Goal: Task Accomplishment & Management: Use online tool/utility

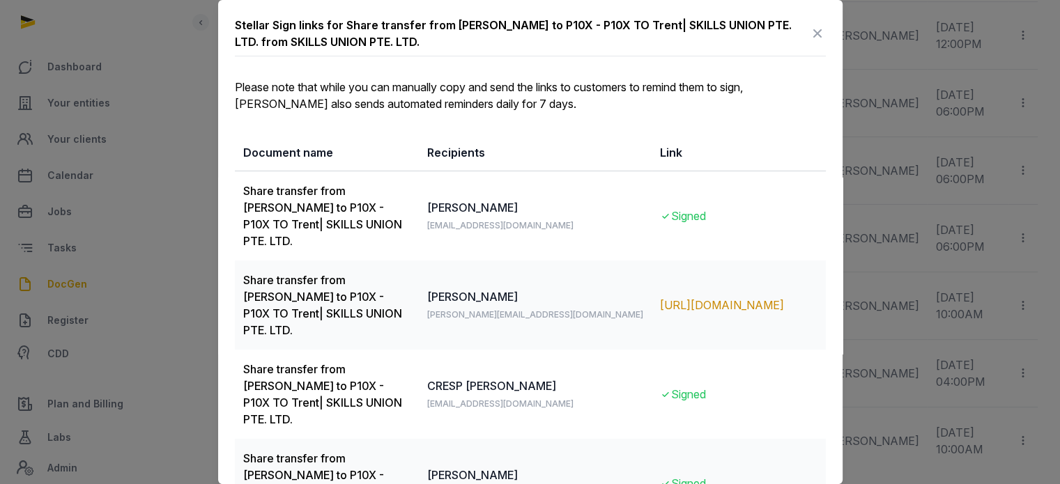
click at [809, 33] on icon at bounding box center [817, 33] width 17 height 22
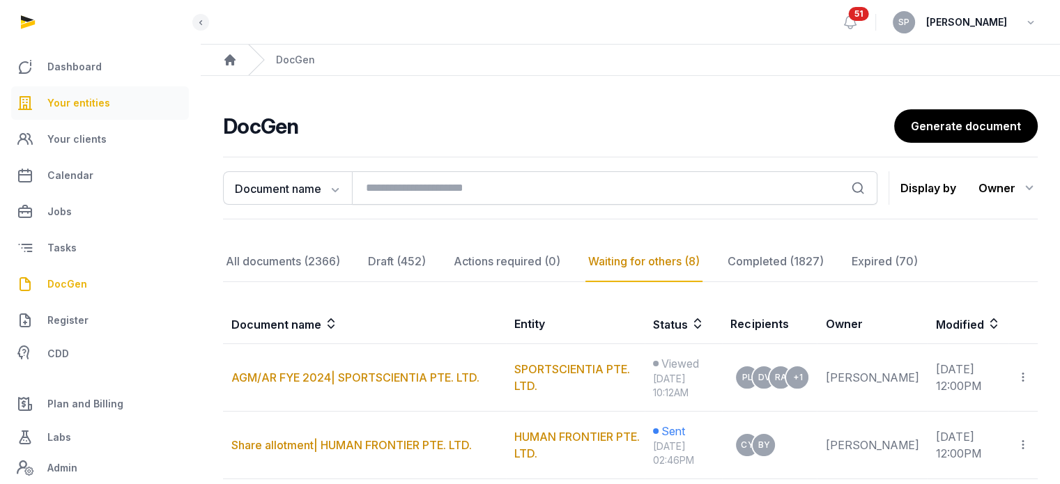
click at [95, 100] on span "Your entities" at bounding box center [78, 103] width 63 height 17
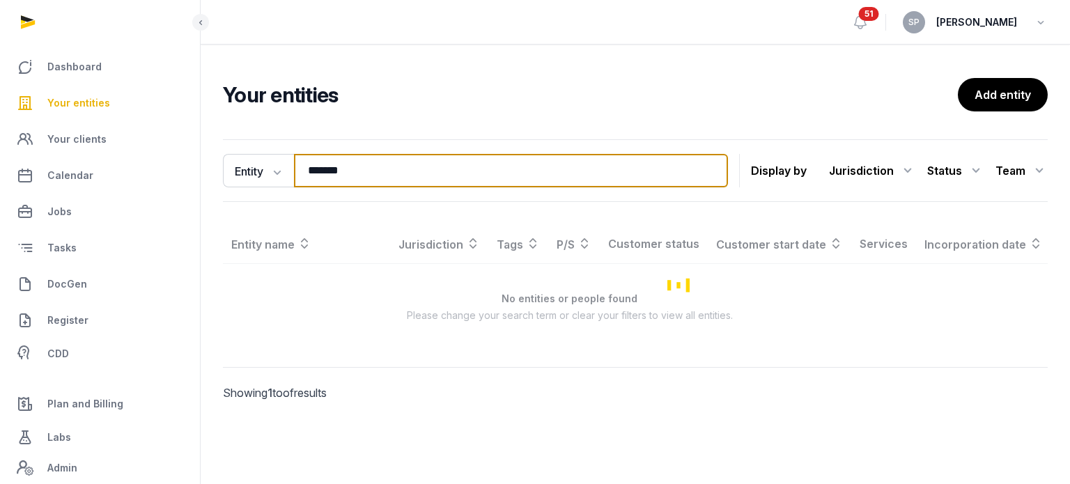
click at [383, 170] on input "*******" at bounding box center [511, 170] width 434 height 33
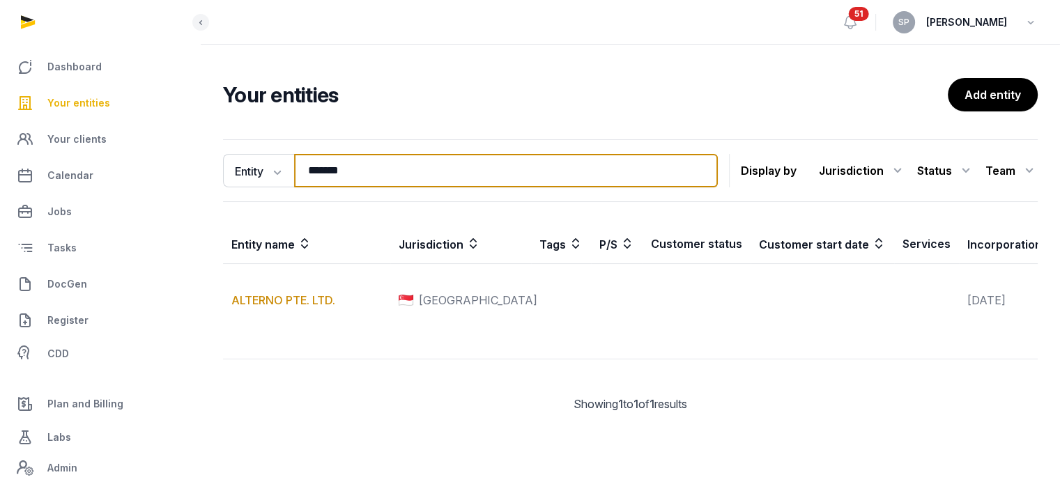
click at [383, 170] on input "*******" at bounding box center [506, 170] width 424 height 33
type input "******"
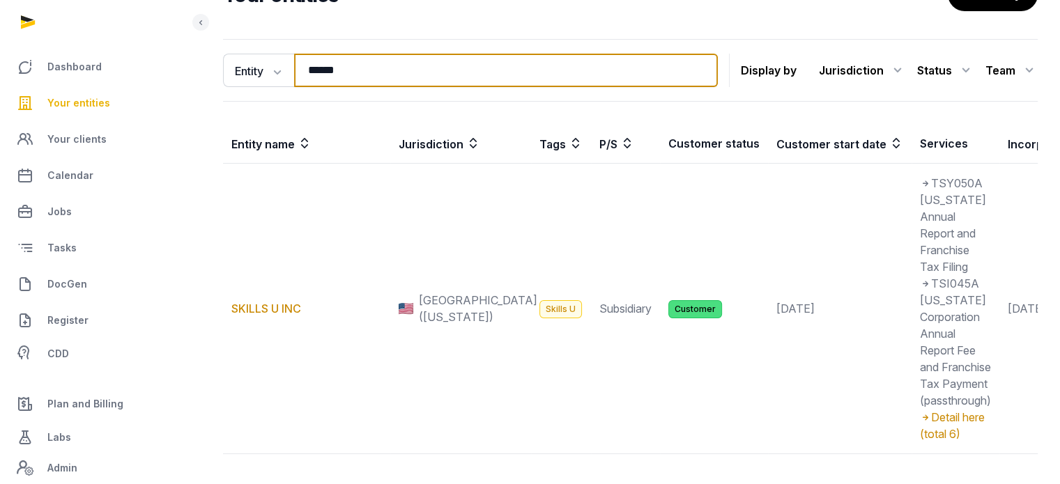
scroll to position [376, 0]
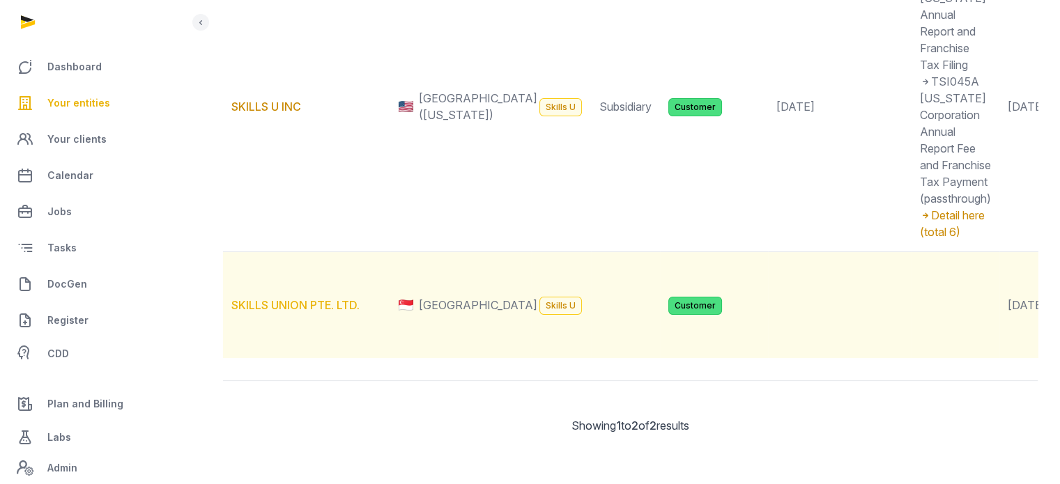
click at [315, 298] on link "SKILLS UNION PTE. LTD." at bounding box center [295, 305] width 128 height 14
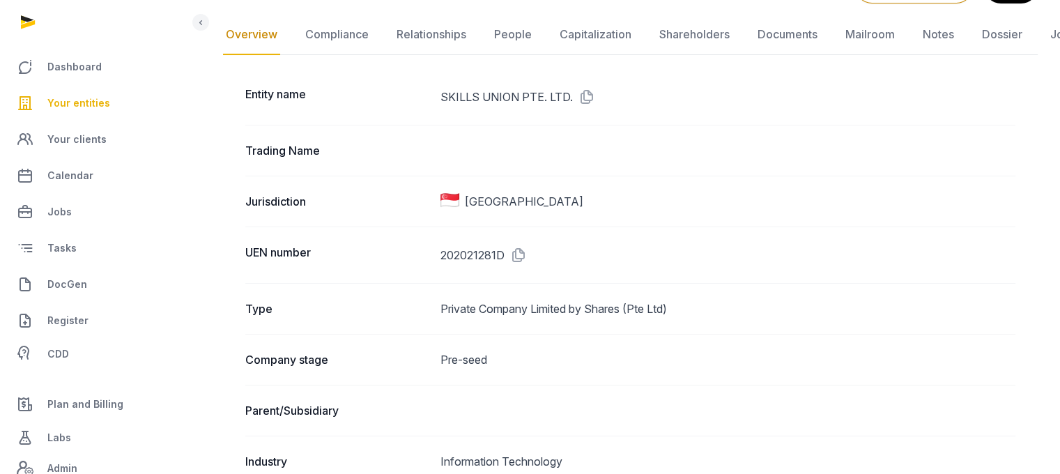
scroll to position [19, 0]
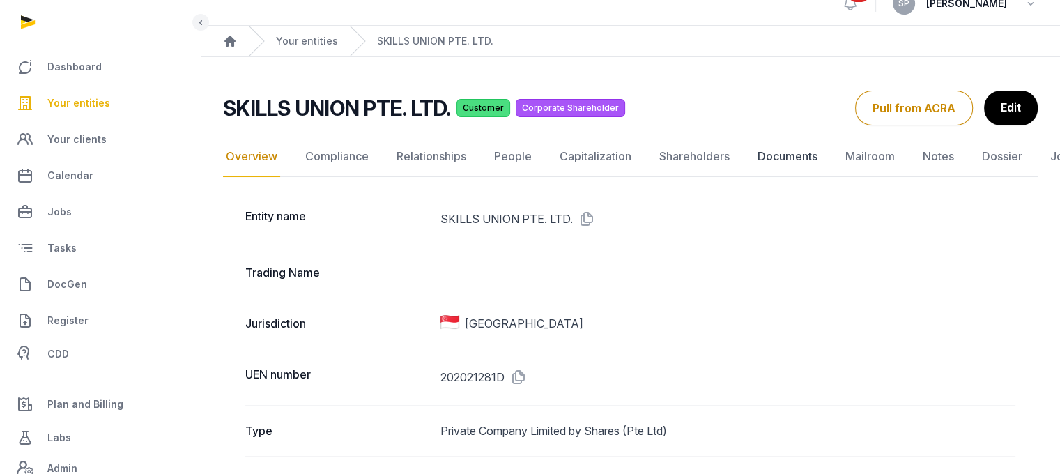
click at [800, 150] on link "Documents" at bounding box center [786, 157] width 65 height 40
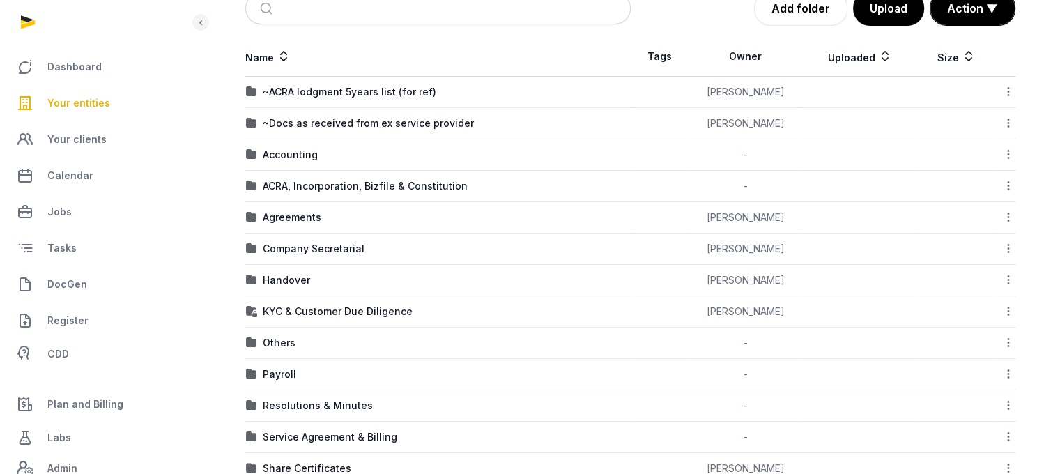
scroll to position [219, 0]
click at [329, 251] on div "Company Secretarial" at bounding box center [314, 247] width 102 height 14
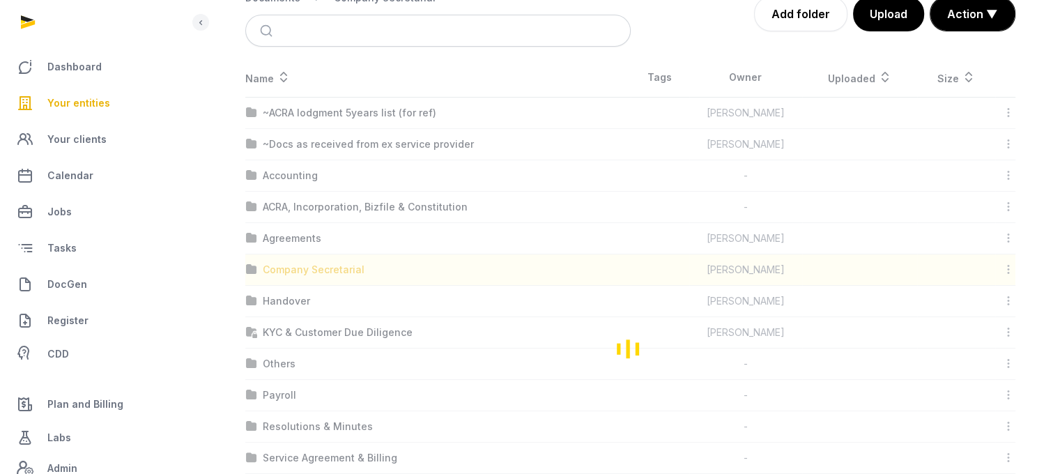
scroll to position [10, 0]
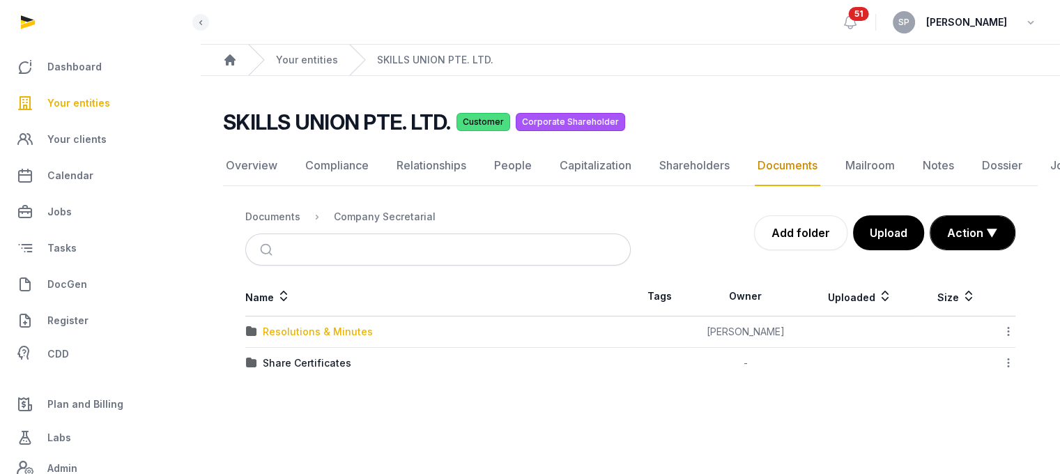
click at [343, 325] on div "Resolutions & Minutes" at bounding box center [318, 332] width 110 height 14
click at [284, 356] on div "2025" at bounding box center [275, 363] width 24 height 14
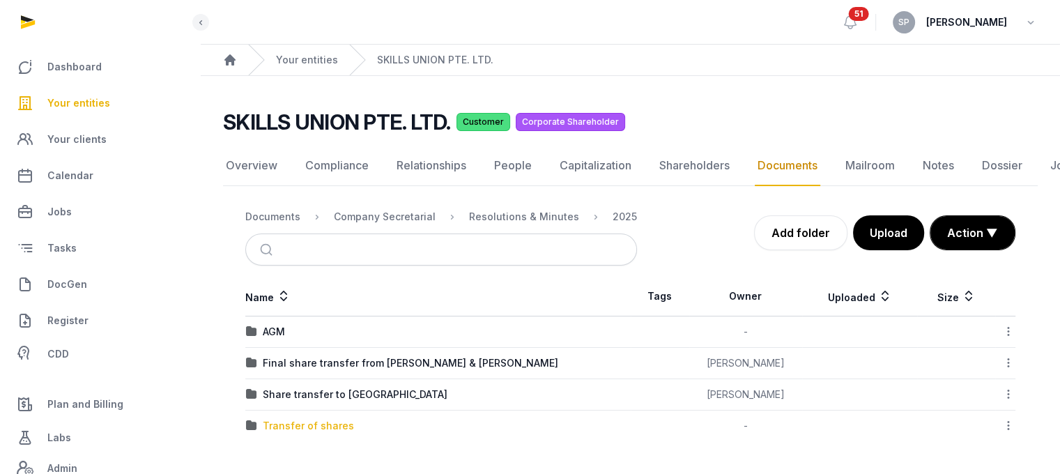
click at [298, 419] on div "Transfer of shares" at bounding box center [308, 426] width 91 height 14
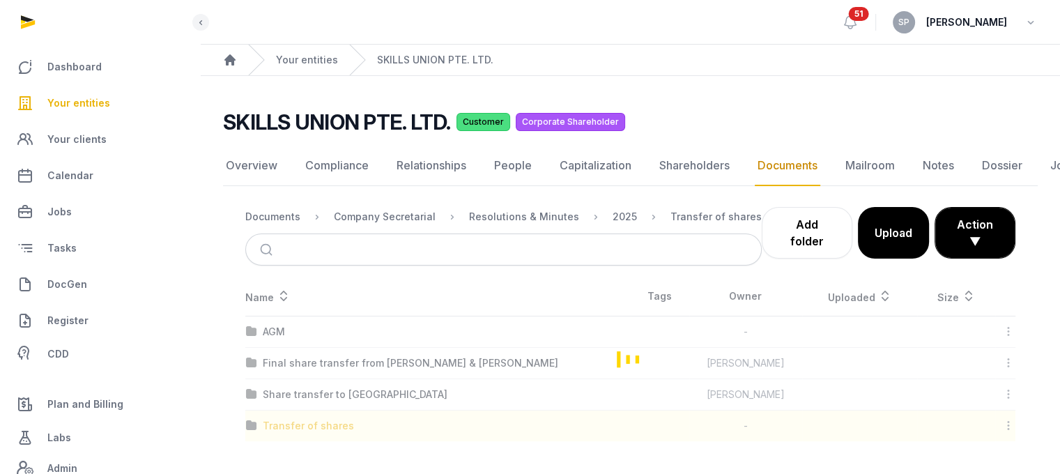
scroll to position [143, 0]
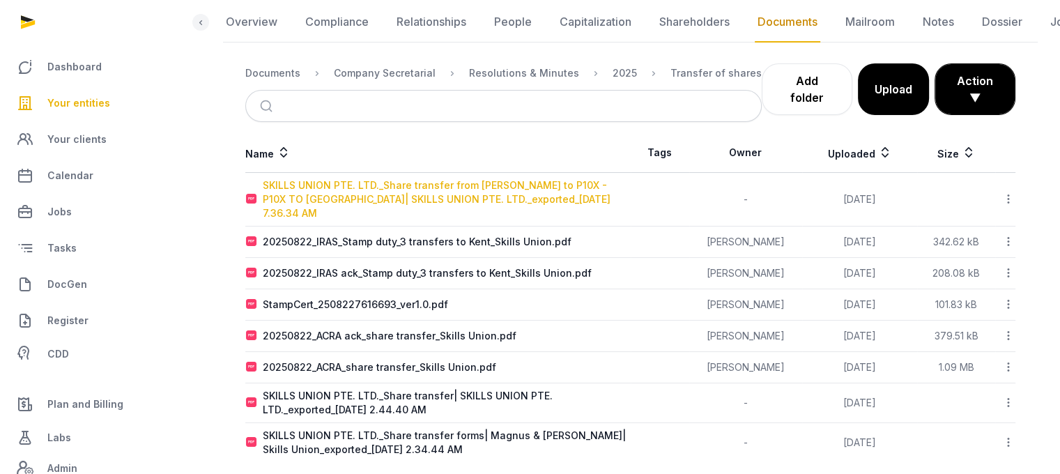
click at [479, 189] on div "SKILLS UNION PTE. LTD._Share transfer from Colin to P10X - P10X TO Trent| SKILL…" at bounding box center [446, 199] width 367 height 42
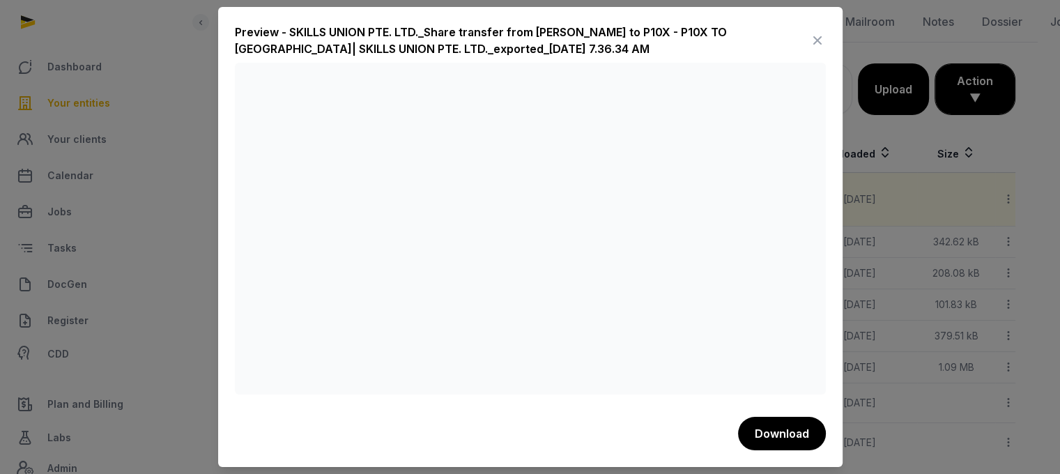
click at [814, 36] on icon at bounding box center [817, 40] width 17 height 22
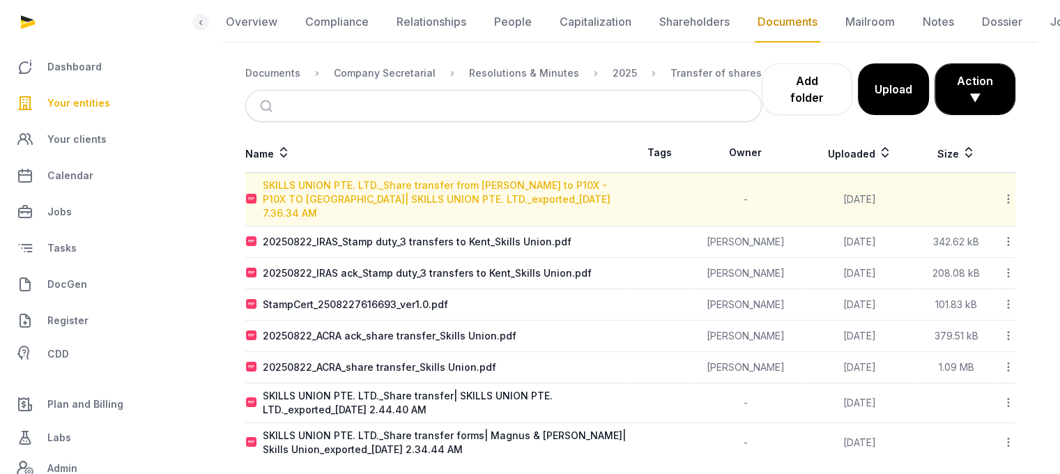
click at [509, 189] on div "SKILLS UNION PTE. LTD._Share transfer from Colin to P10X - P10X TO Trent| SKILL…" at bounding box center [446, 199] width 367 height 42
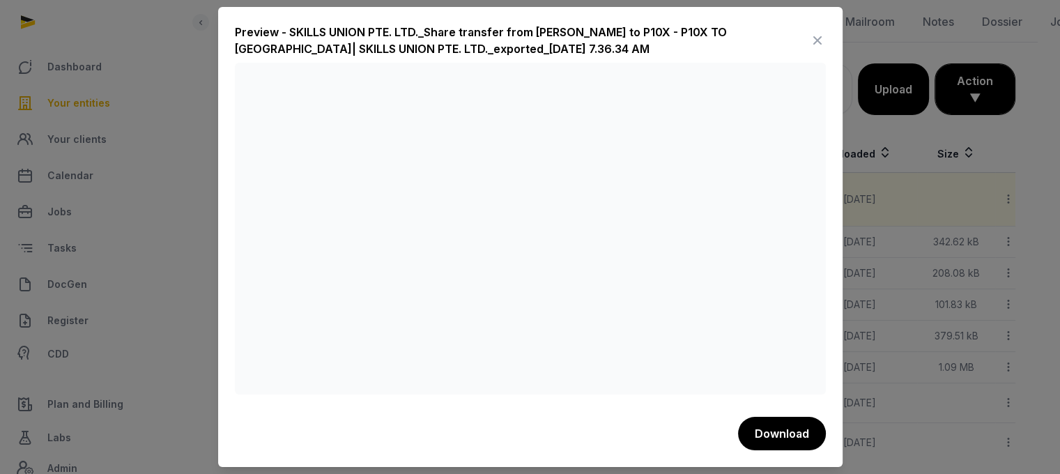
click at [821, 38] on icon at bounding box center [817, 40] width 17 height 22
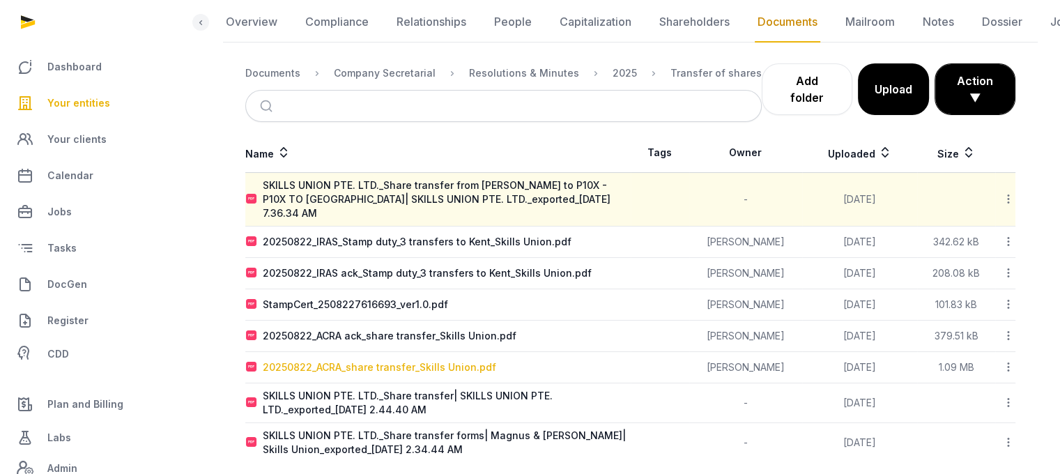
click at [412, 360] on div "20250822_ACRA_share transfer_Skills Union.pdf" at bounding box center [379, 367] width 233 height 14
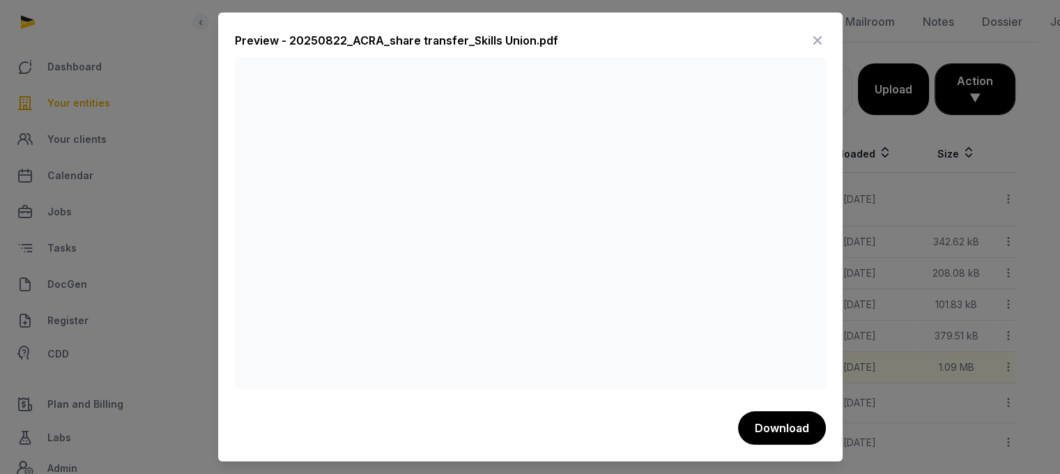
click at [819, 36] on icon at bounding box center [817, 40] width 17 height 22
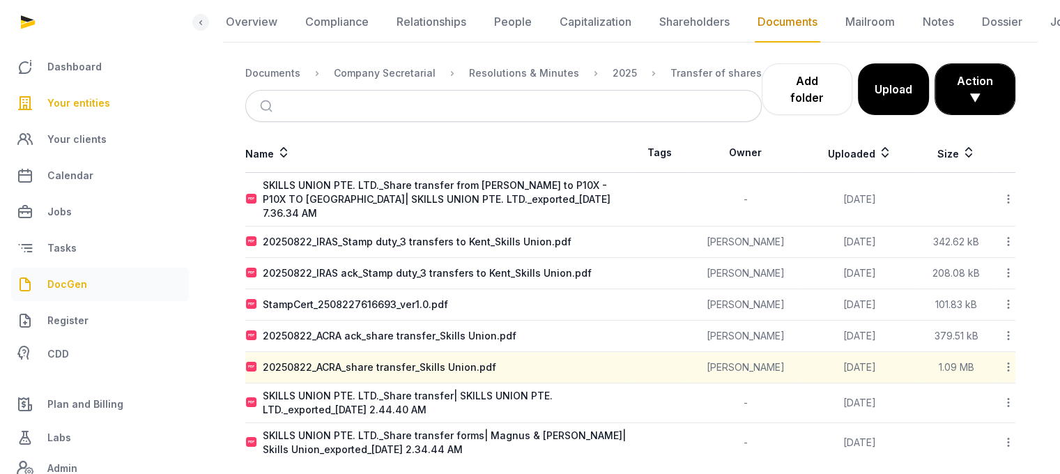
click at [101, 281] on link "DocGen" at bounding box center [100, 283] width 178 height 33
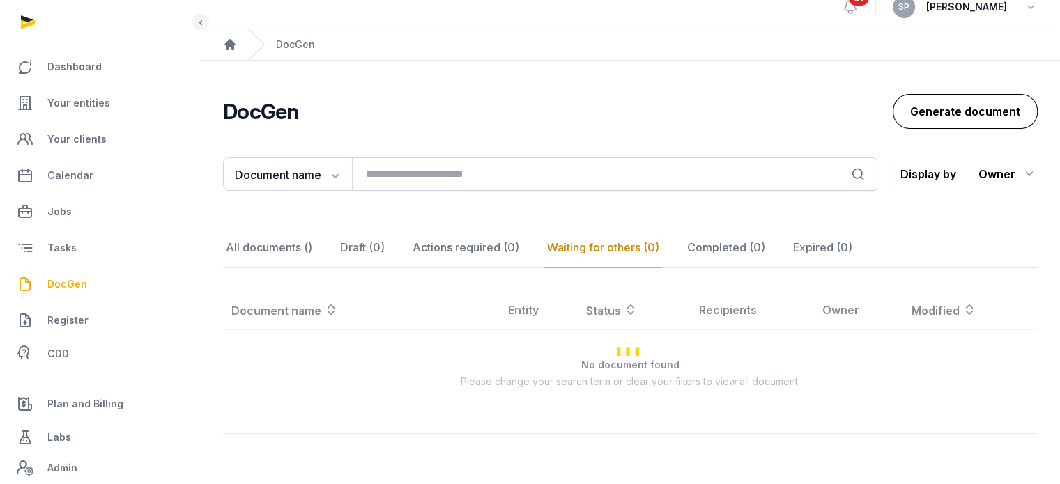
scroll to position [64, 0]
click at [946, 94] on link "Generate document" at bounding box center [964, 111] width 145 height 35
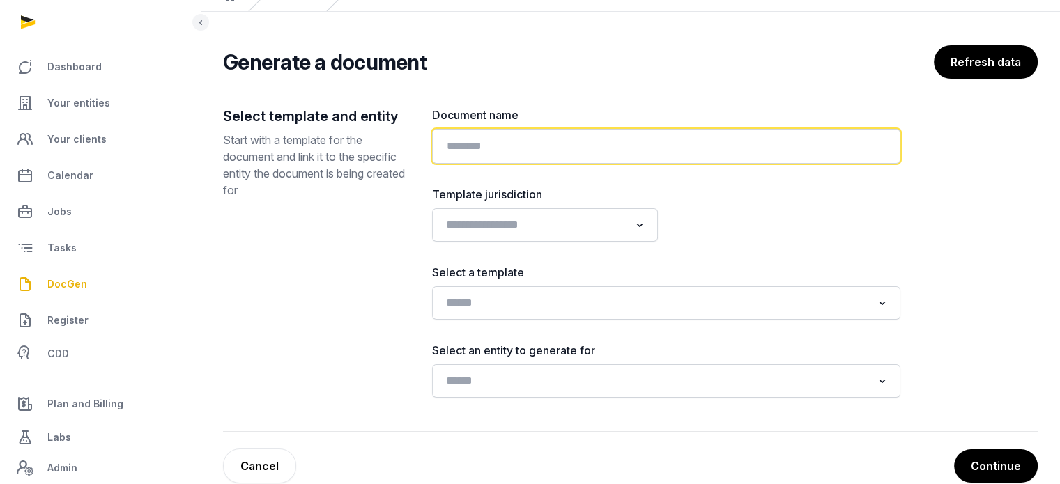
click at [580, 147] on input "text" at bounding box center [666, 146] width 468 height 35
type input "**********"
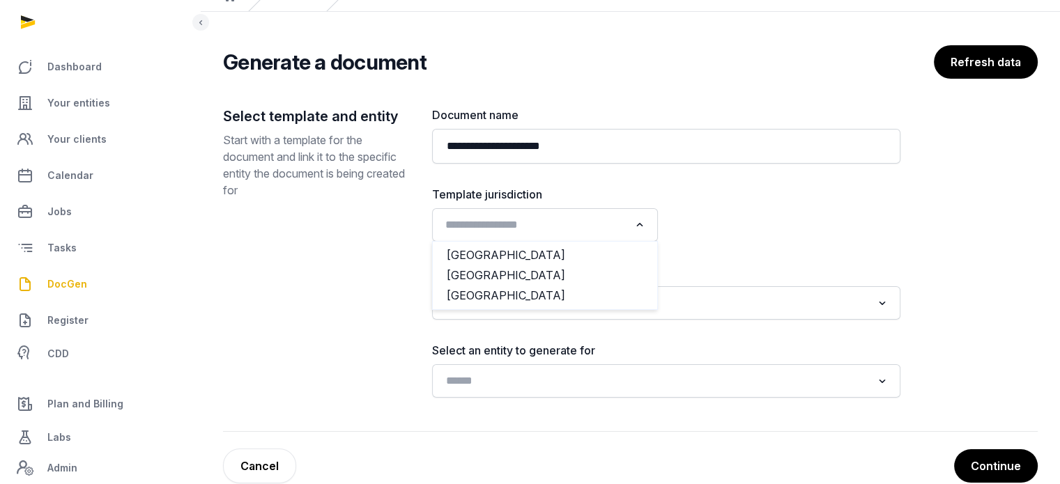
click at [596, 219] on input "Search for option" at bounding box center [534, 225] width 189 height 20
click at [545, 274] on li "[GEOGRAPHIC_DATA]" at bounding box center [545, 275] width 224 height 20
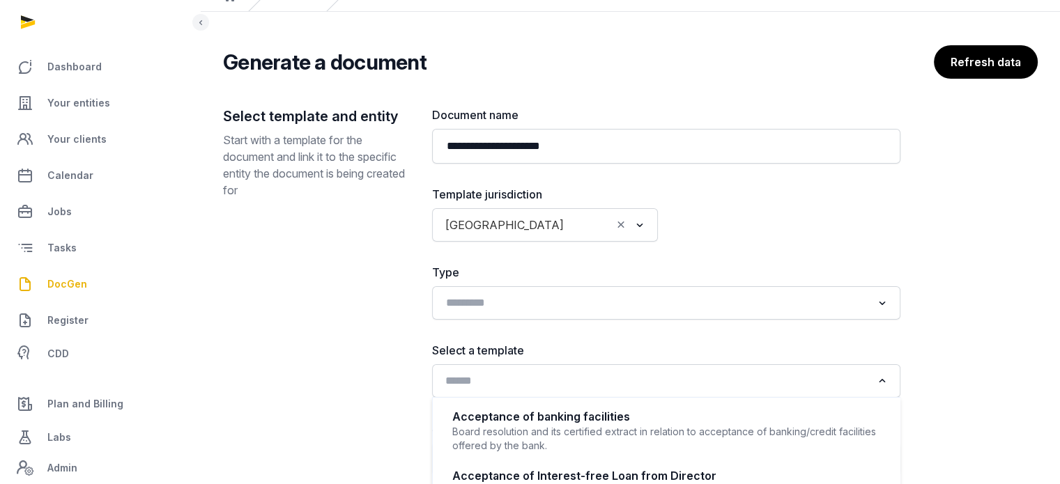
click at [552, 382] on input "Search for option" at bounding box center [655, 381] width 431 height 20
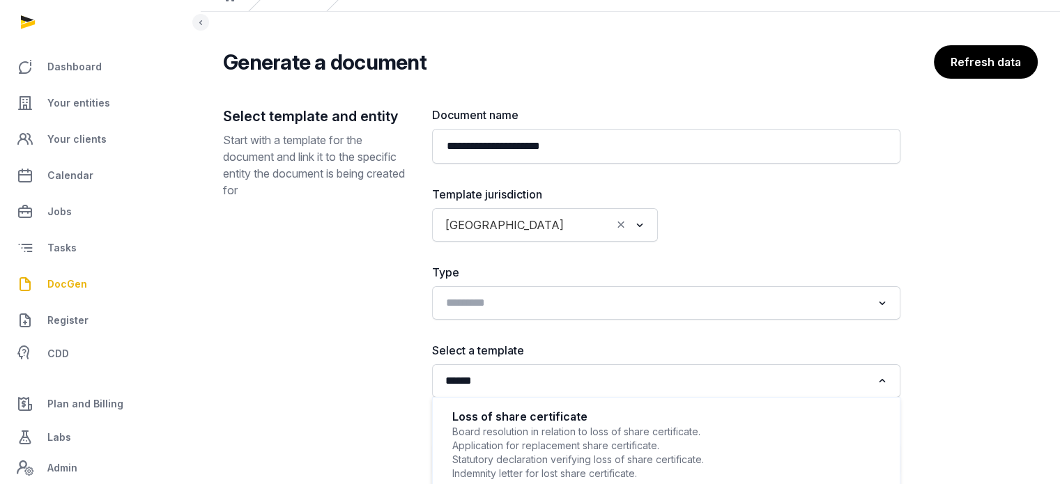
scroll to position [168, 0]
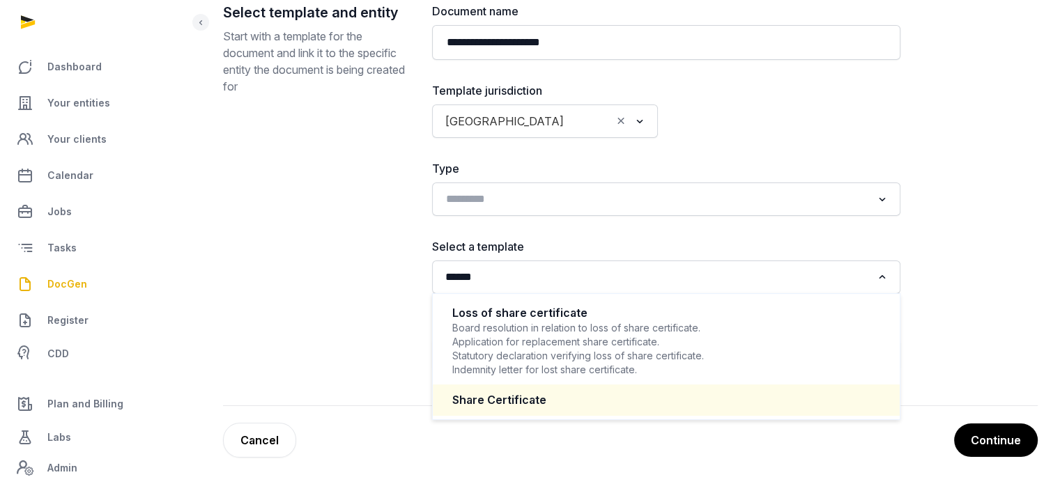
click at [509, 410] on div "Share Certificate" at bounding box center [666, 400] width 439 height 27
type input "******"
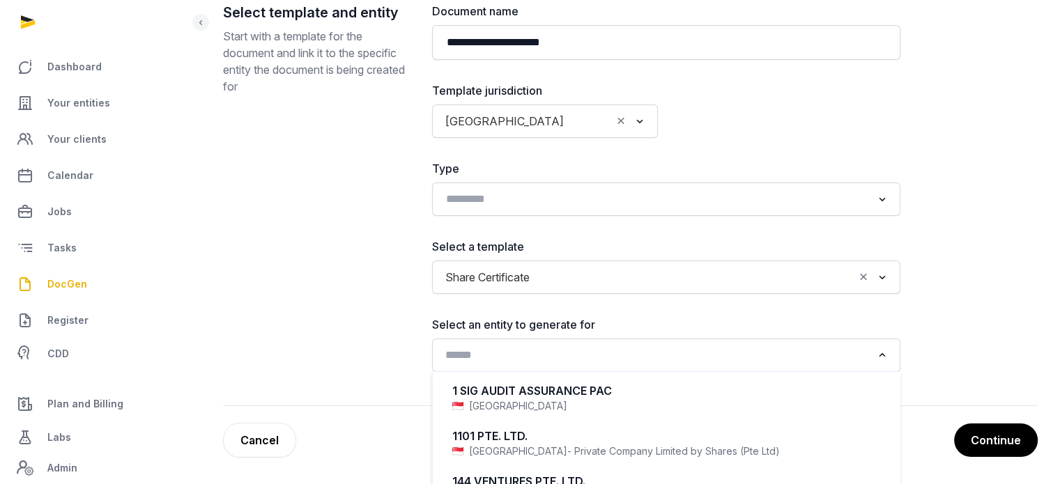
click at [571, 359] on input "Search for option" at bounding box center [655, 356] width 431 height 20
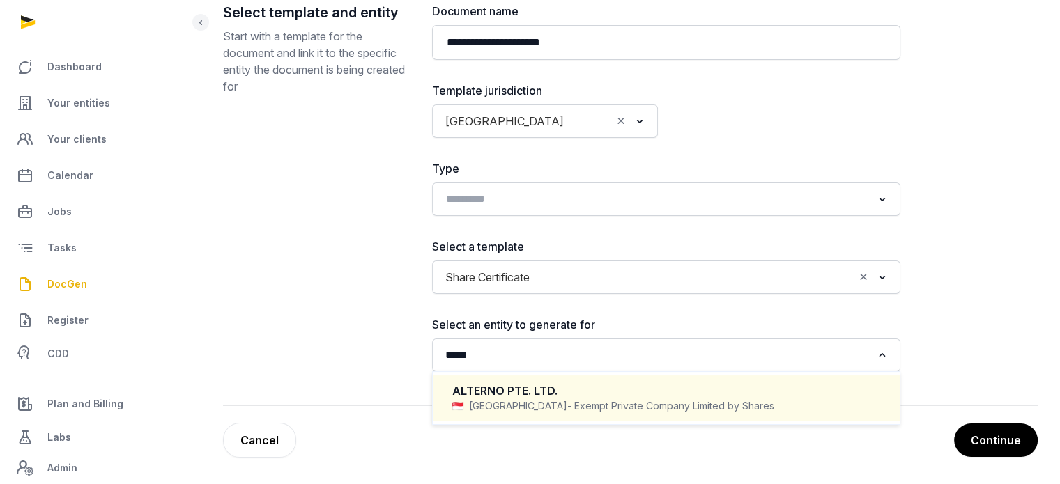
click at [566, 394] on div "ALTERNO PTE. LTD." at bounding box center [666, 391] width 428 height 16
type input "*****"
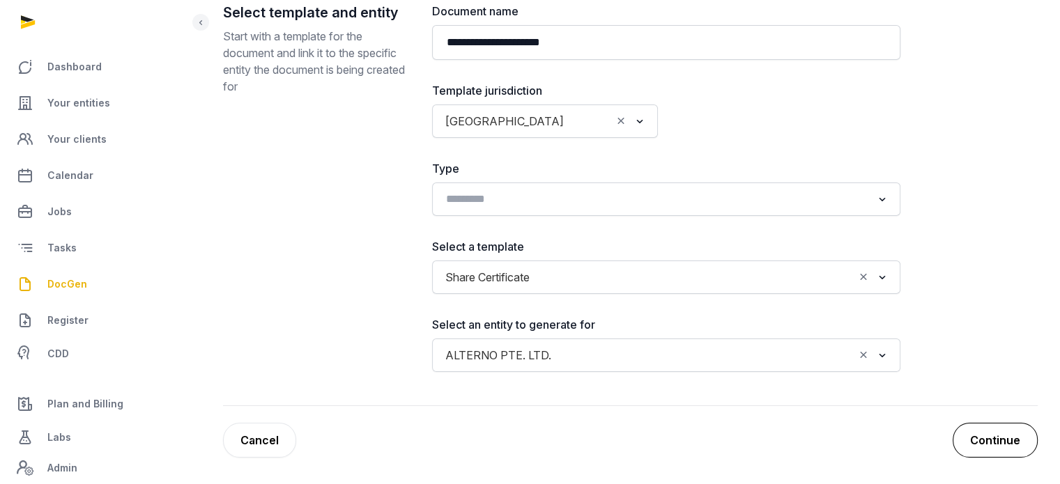
click at [998, 437] on button "Continue" at bounding box center [994, 440] width 85 height 35
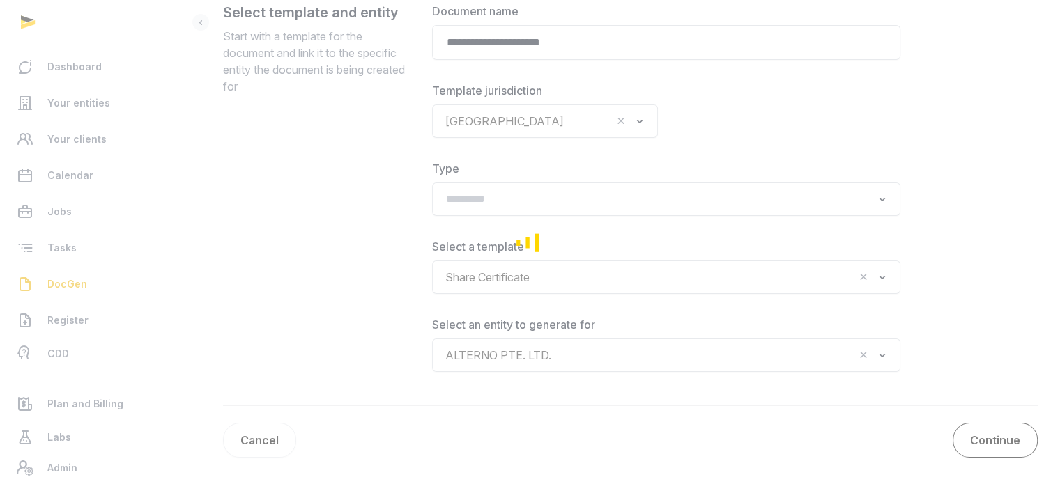
scroll to position [162, 0]
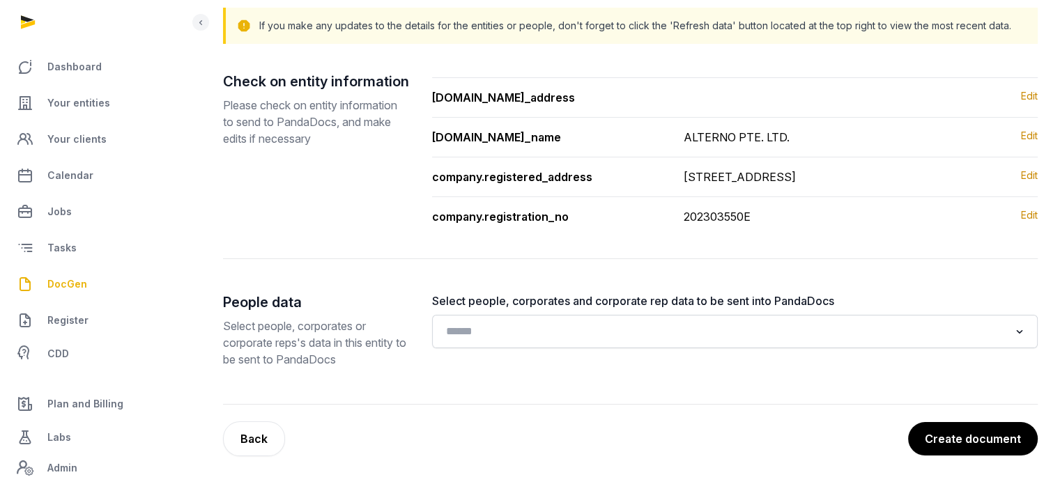
click at [998, 437] on button "Create document" at bounding box center [973, 438] width 130 height 33
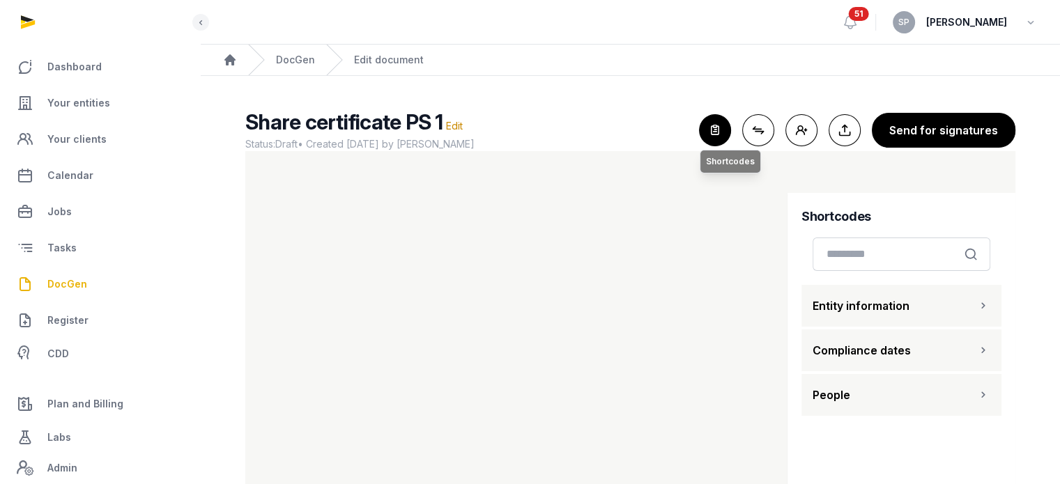
click at [712, 141] on icon "button" at bounding box center [714, 130] width 31 height 31
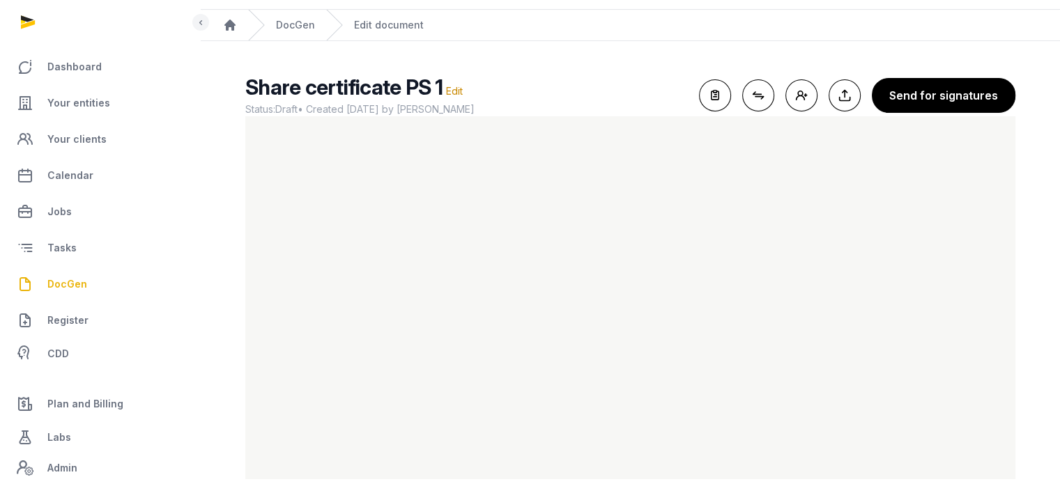
scroll to position [58, 0]
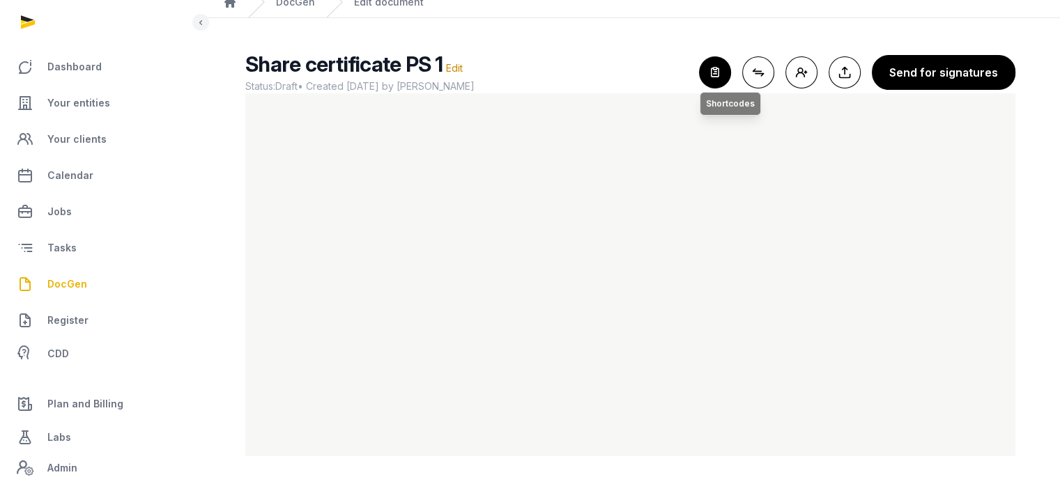
click at [726, 67] on icon "button" at bounding box center [714, 72] width 31 height 31
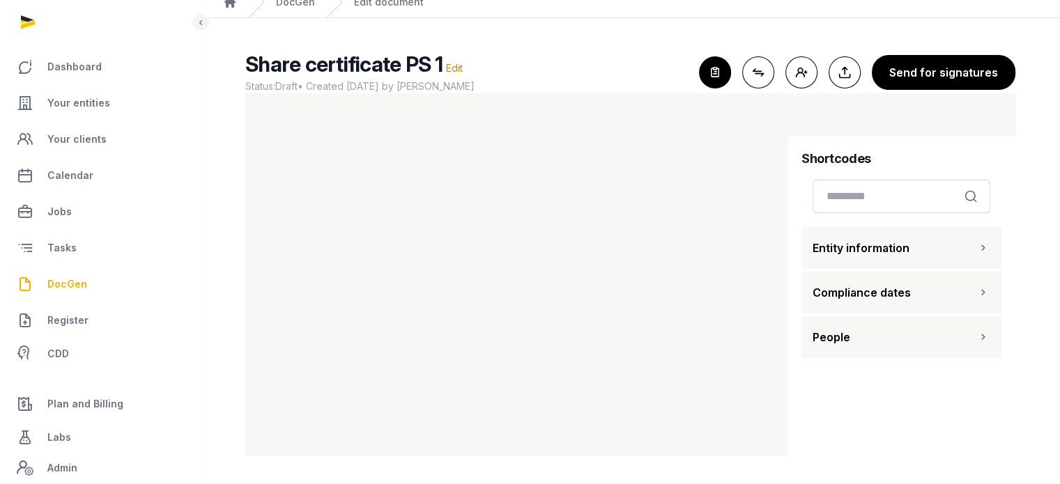
click at [921, 338] on button "People" at bounding box center [901, 337] width 200 height 42
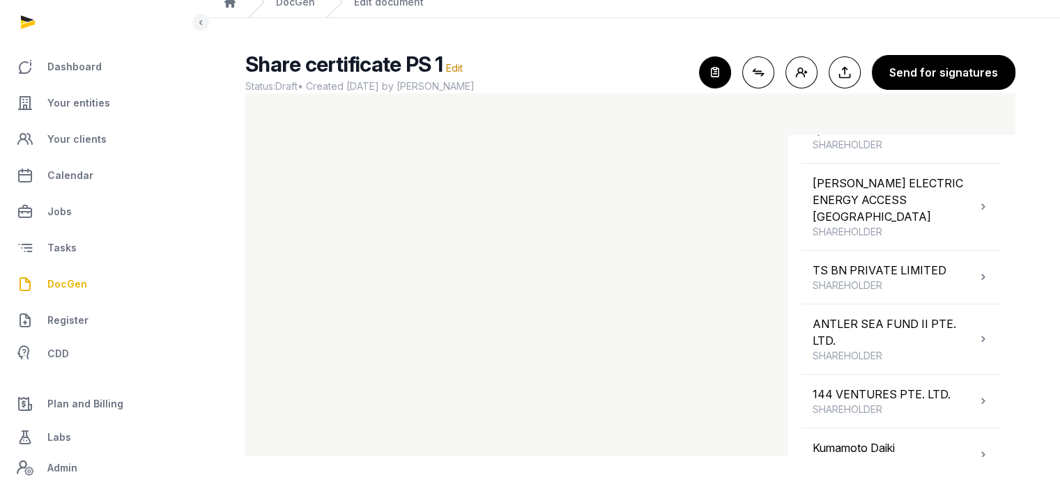
scroll to position [769, 0]
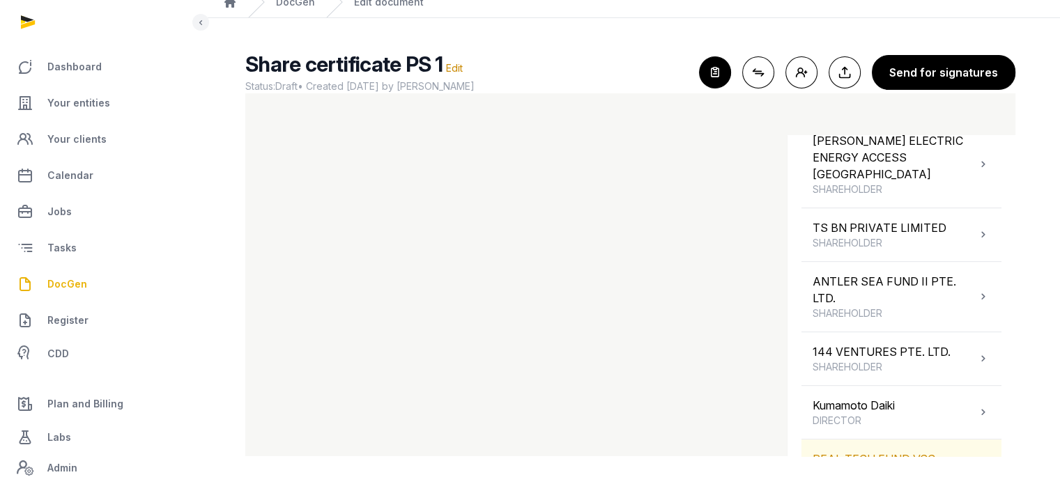
click at [940, 440] on div "REAL TECH FUND VCC SHAREHOLDER" at bounding box center [901, 466] width 200 height 53
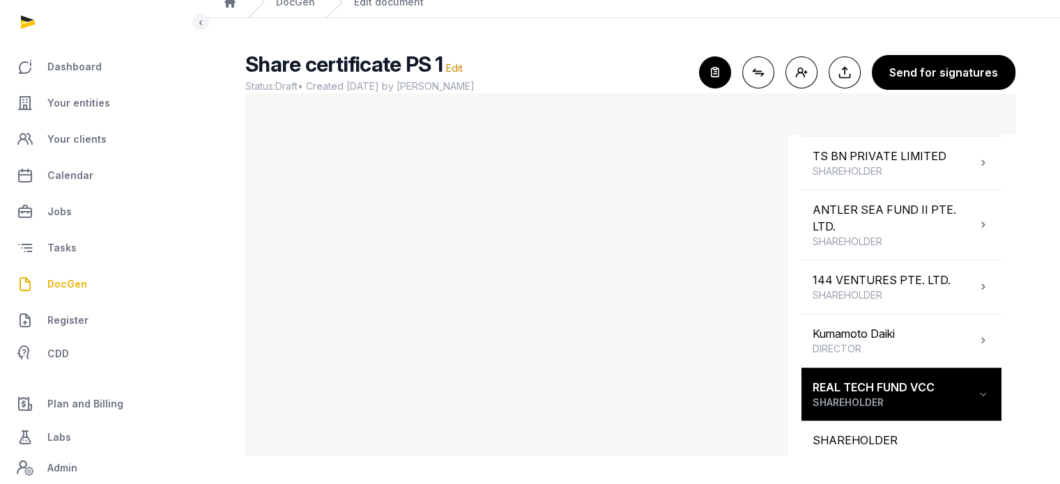
scroll to position [847, 0]
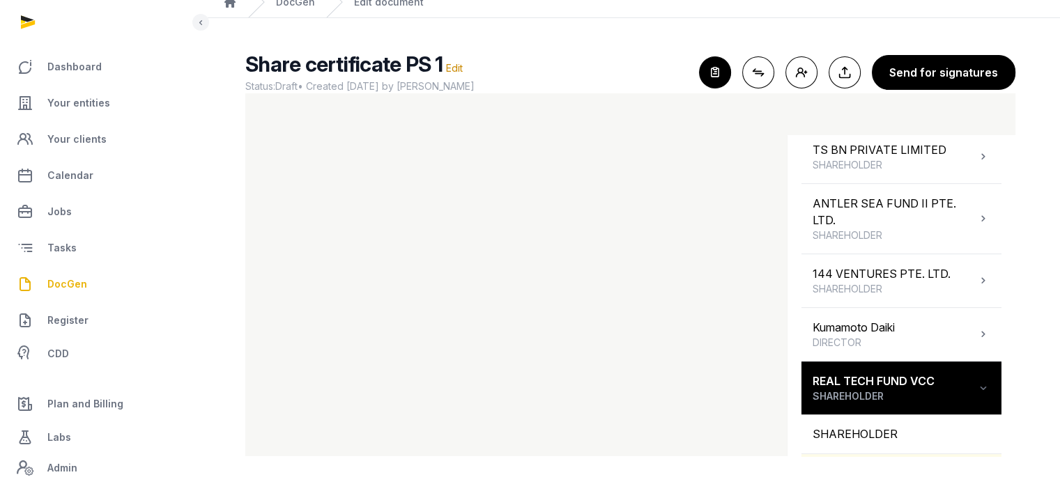
click at [910, 454] on div "REAL TECH FUND VCC" at bounding box center [901, 473] width 200 height 39
click at [727, 72] on icon "button" at bounding box center [714, 72] width 31 height 31
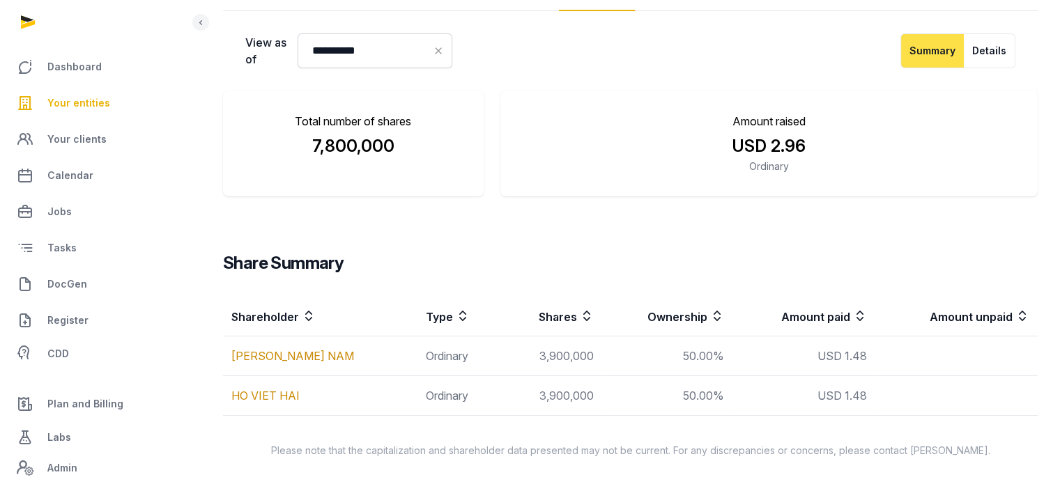
click at [79, 100] on span "Your entities" at bounding box center [78, 103] width 63 height 17
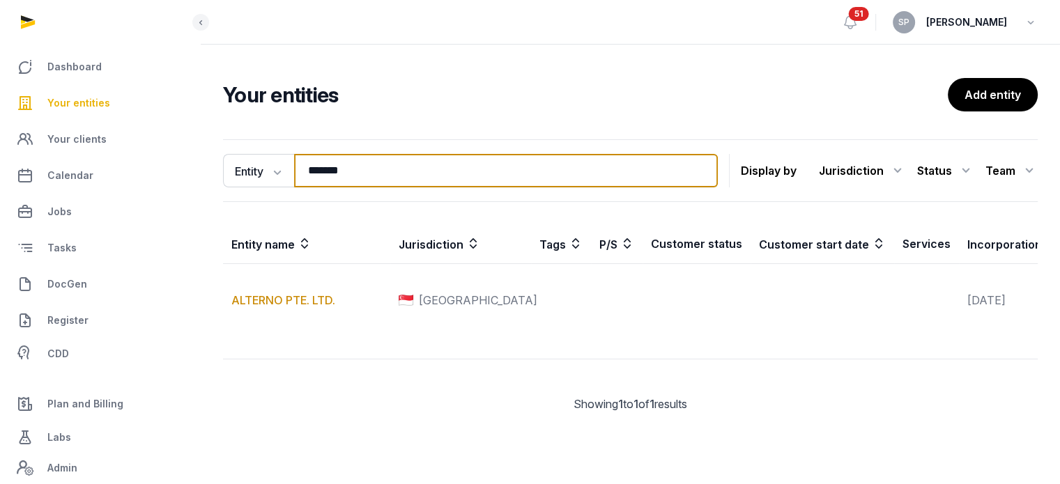
click at [352, 180] on input "*******" at bounding box center [506, 170] width 424 height 33
type input "**********"
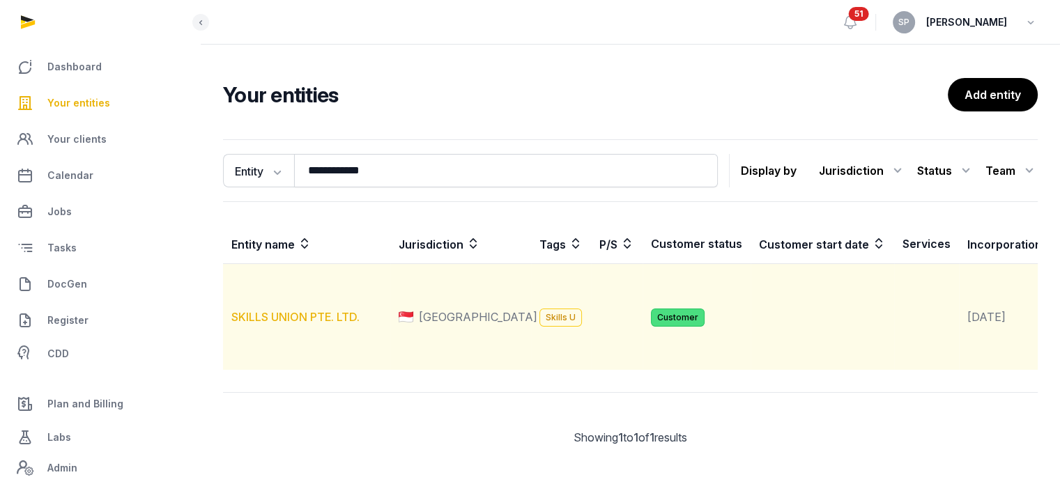
click at [318, 324] on link "SKILLS UNION PTE. LTD." at bounding box center [295, 317] width 128 height 14
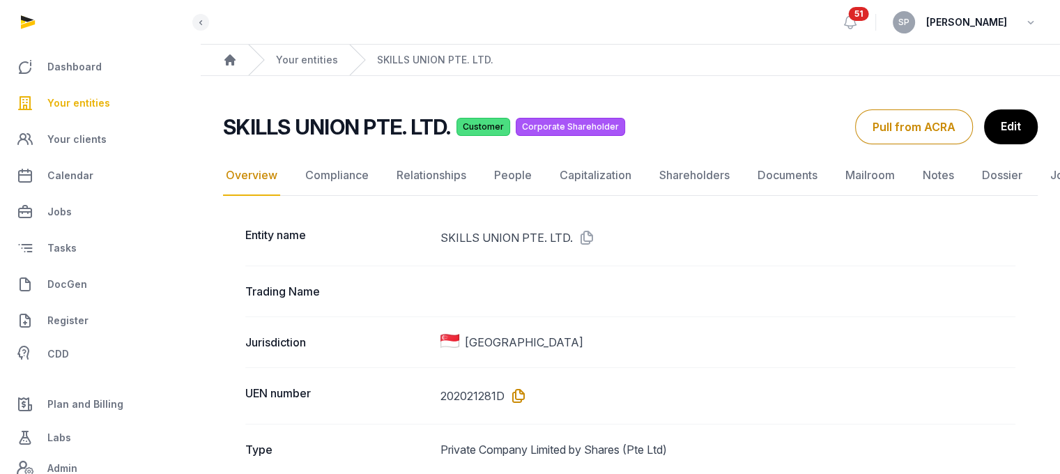
click at [519, 398] on icon at bounding box center [515, 396] width 22 height 22
click at [518, 392] on icon at bounding box center [515, 396] width 22 height 22
click at [515, 180] on link "People" at bounding box center [512, 175] width 43 height 40
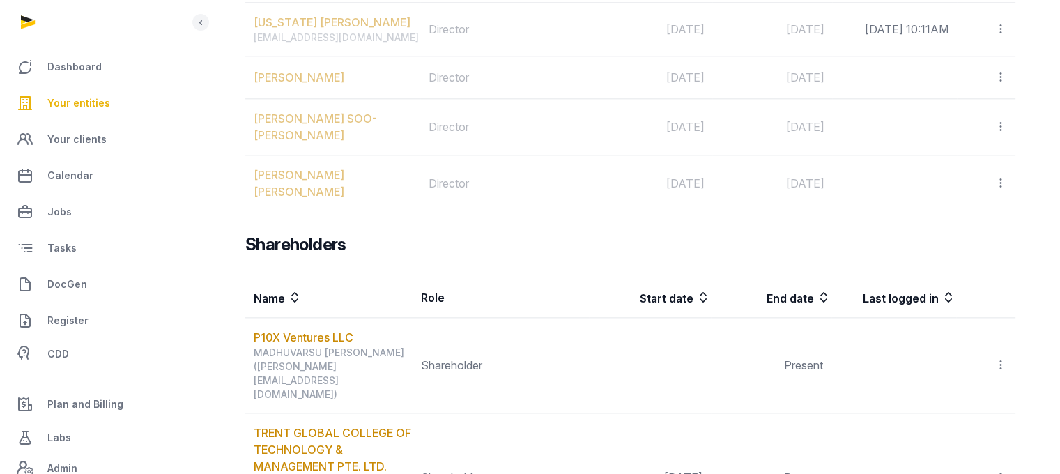
scroll to position [1662, 0]
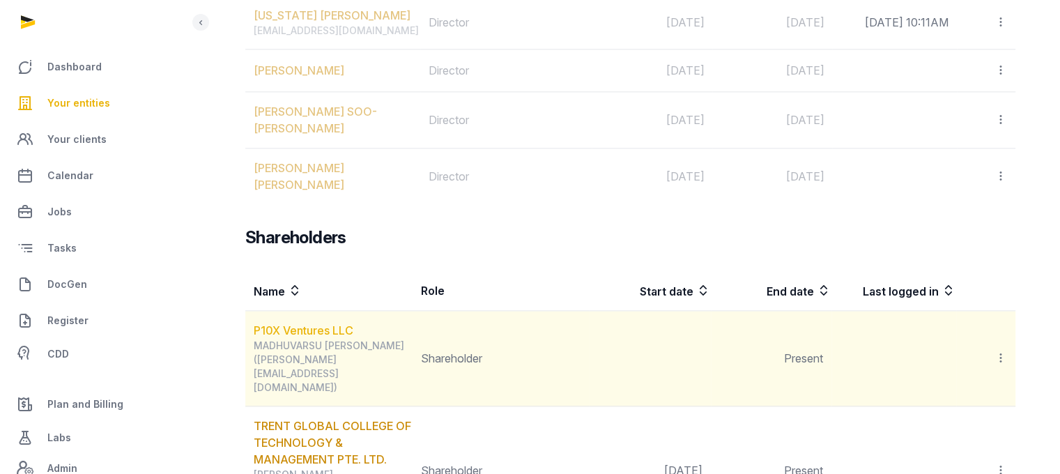
click at [326, 323] on link "P10X Ventures LLC" at bounding box center [304, 330] width 100 height 14
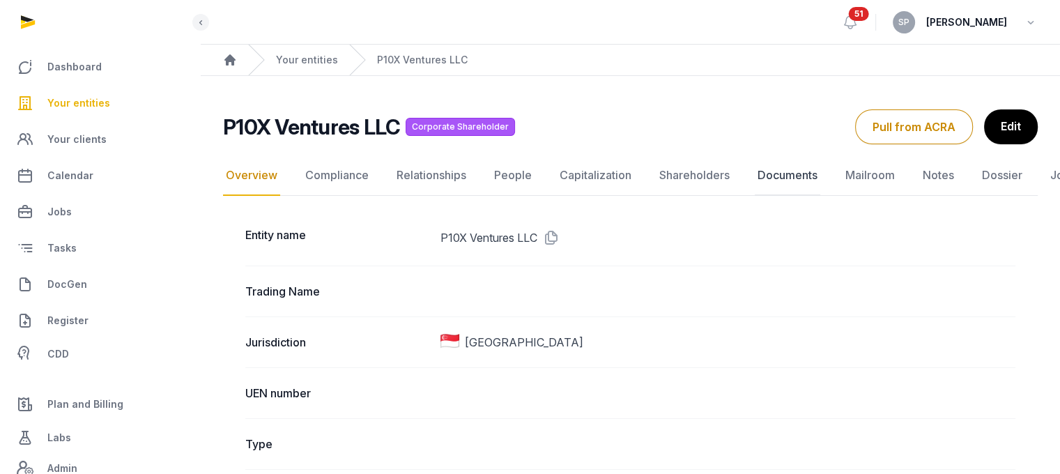
click at [791, 173] on link "Documents" at bounding box center [786, 175] width 65 height 40
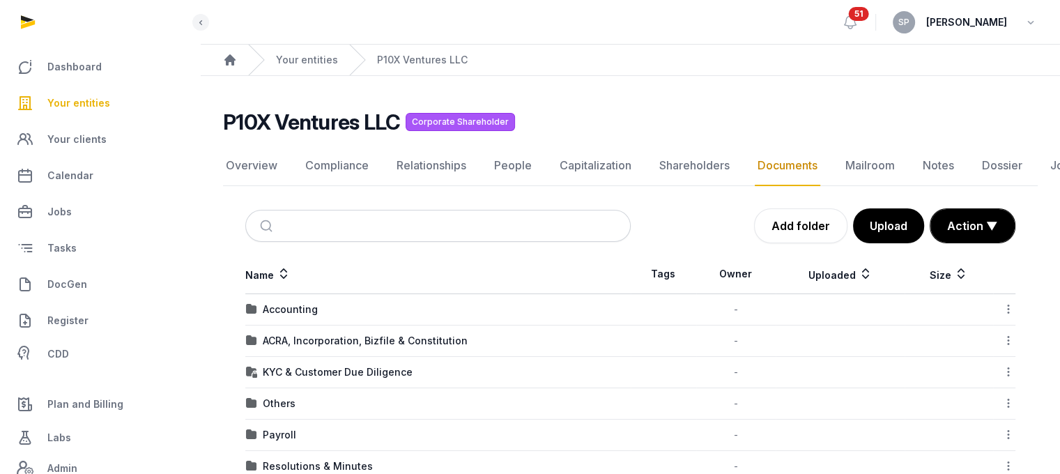
scroll to position [91, 0]
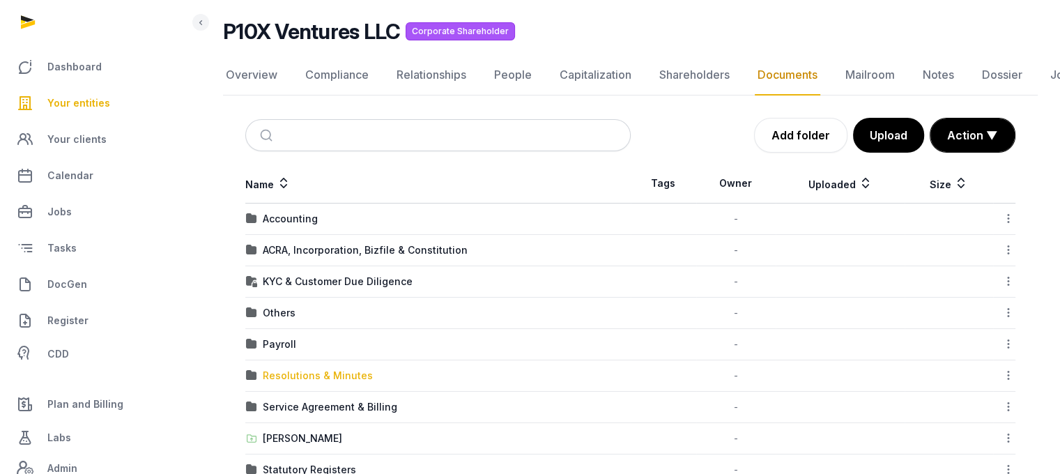
click at [335, 380] on div "Resolutions & Minutes" at bounding box center [318, 375] width 110 height 14
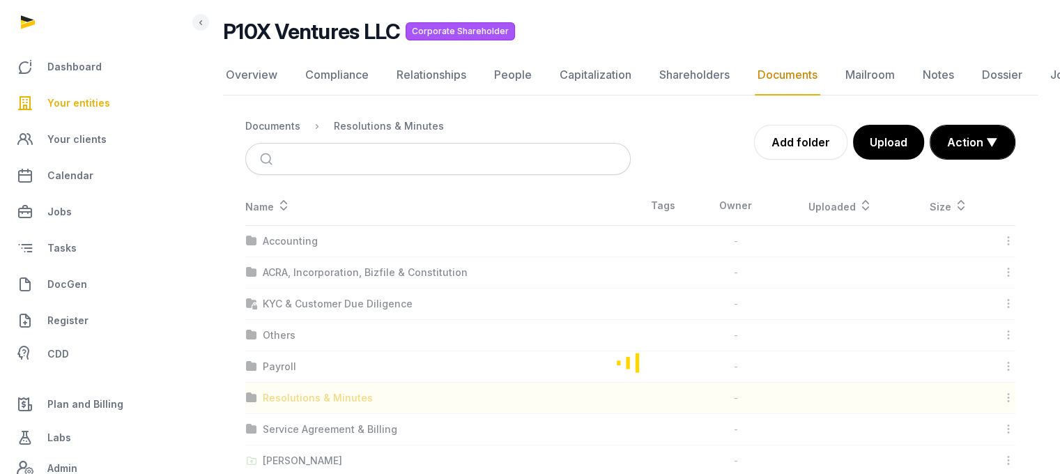
scroll to position [86, 0]
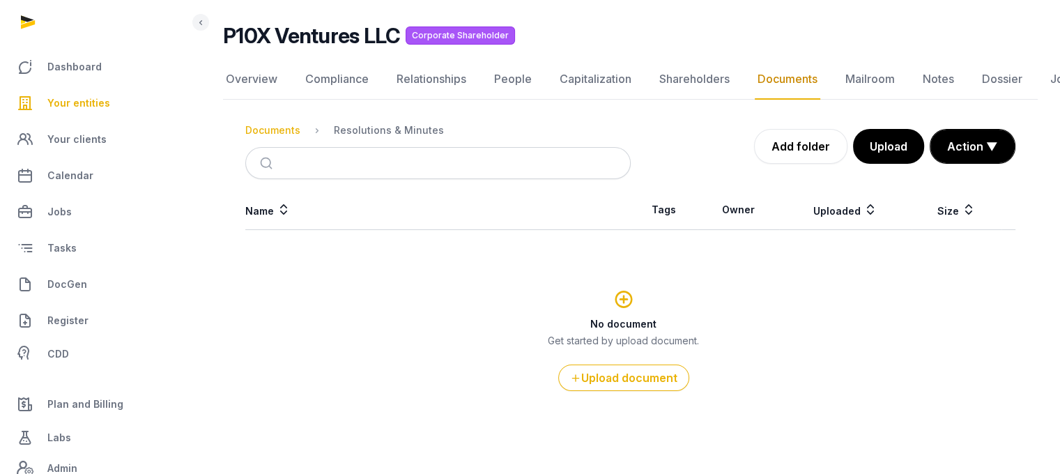
click at [269, 134] on div "Documents" at bounding box center [272, 130] width 55 height 14
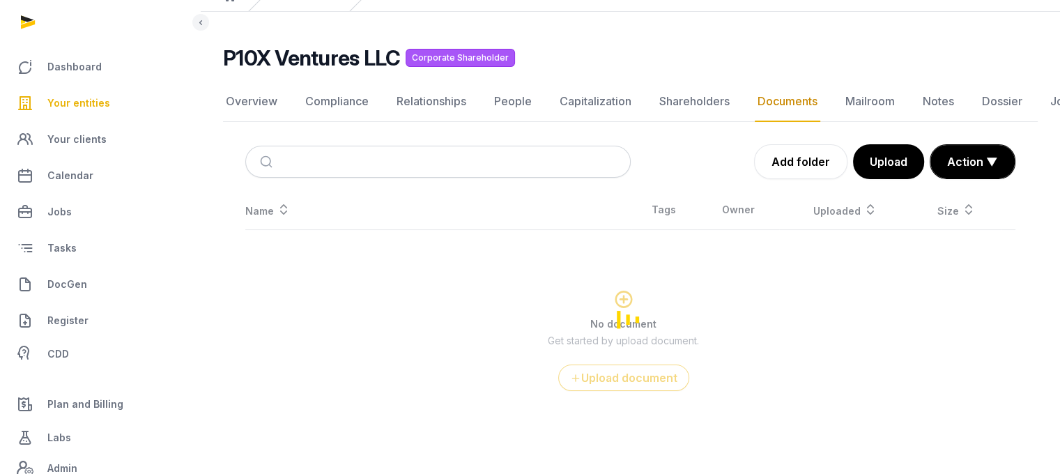
scroll to position [91, 0]
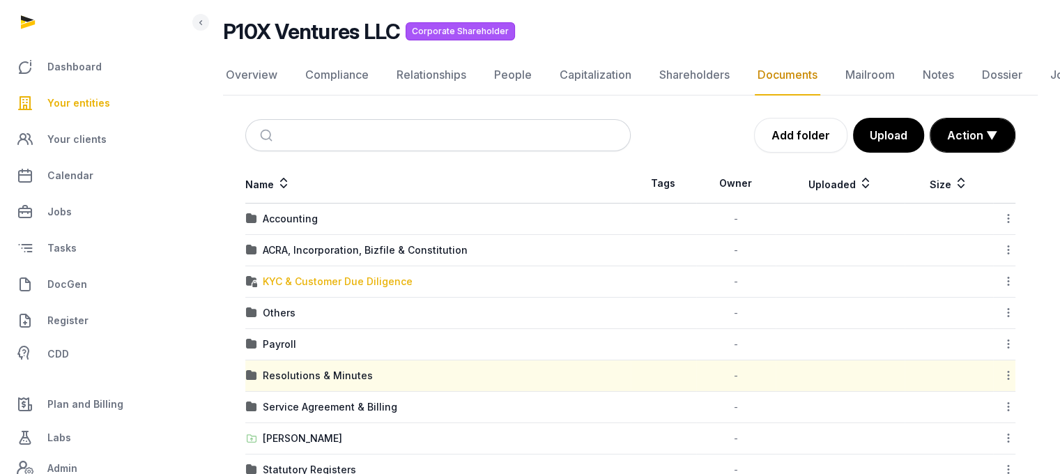
click at [322, 277] on div "KYC & Customer Due Diligence" at bounding box center [338, 281] width 150 height 14
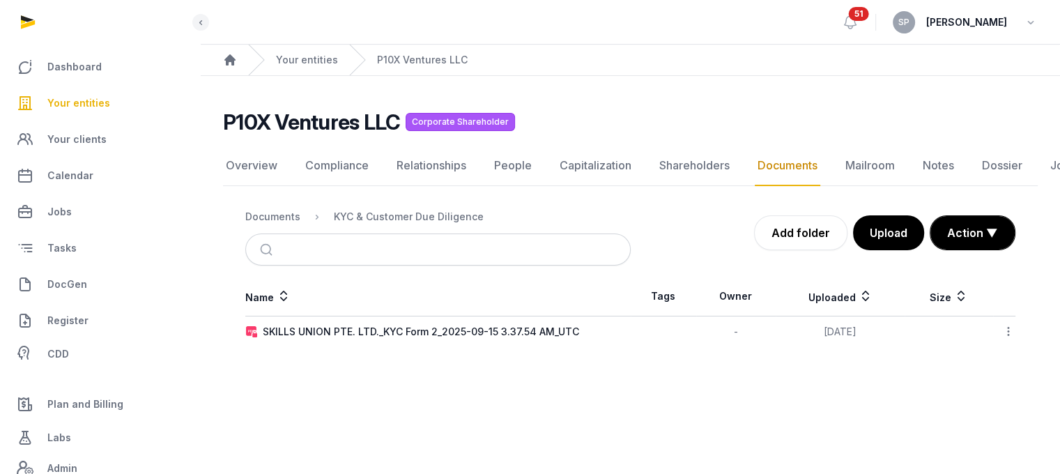
scroll to position [10, 0]
click at [376, 325] on div "SKILLS UNION PTE. LTD._KYC Form 2_2025-09-15 3.37.54 AM_UTC" at bounding box center [421, 332] width 316 height 14
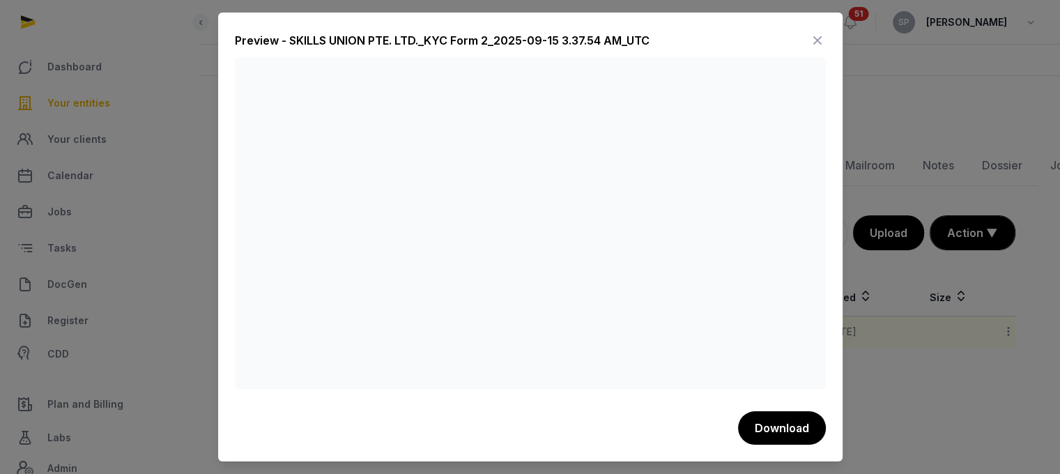
click at [813, 38] on icon at bounding box center [817, 40] width 17 height 22
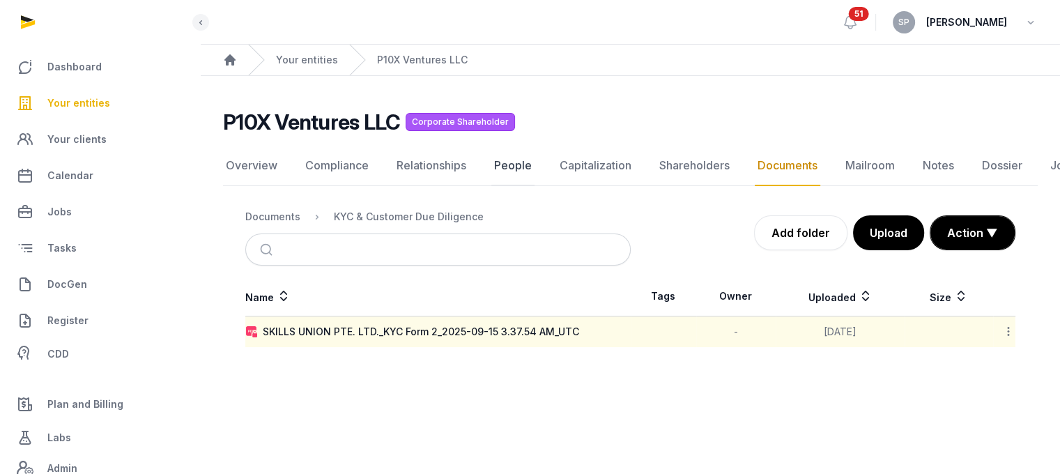
click at [495, 154] on link "People" at bounding box center [512, 166] width 43 height 40
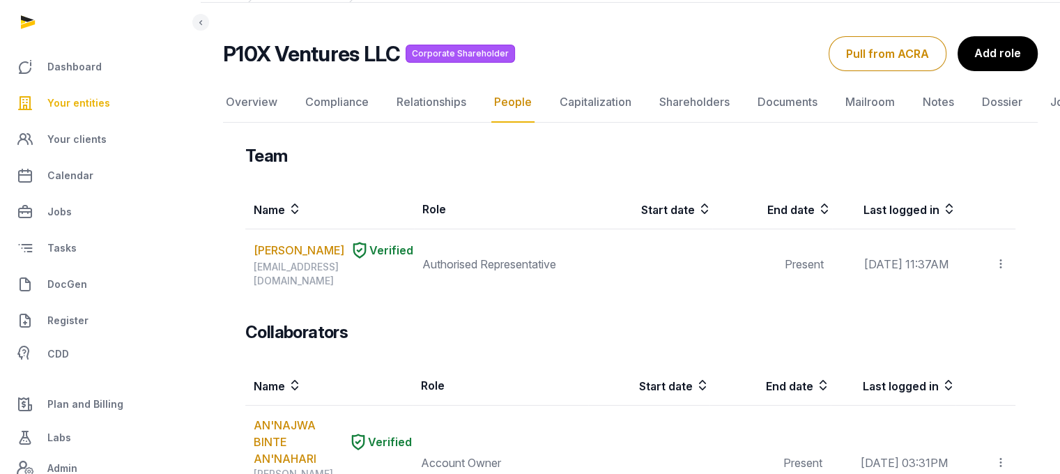
scroll to position [31, 0]
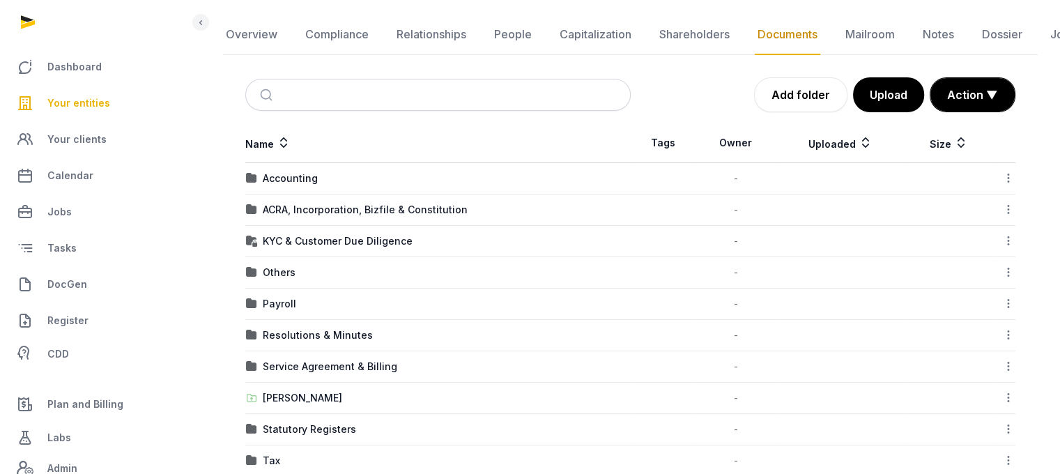
scroll to position [8, 0]
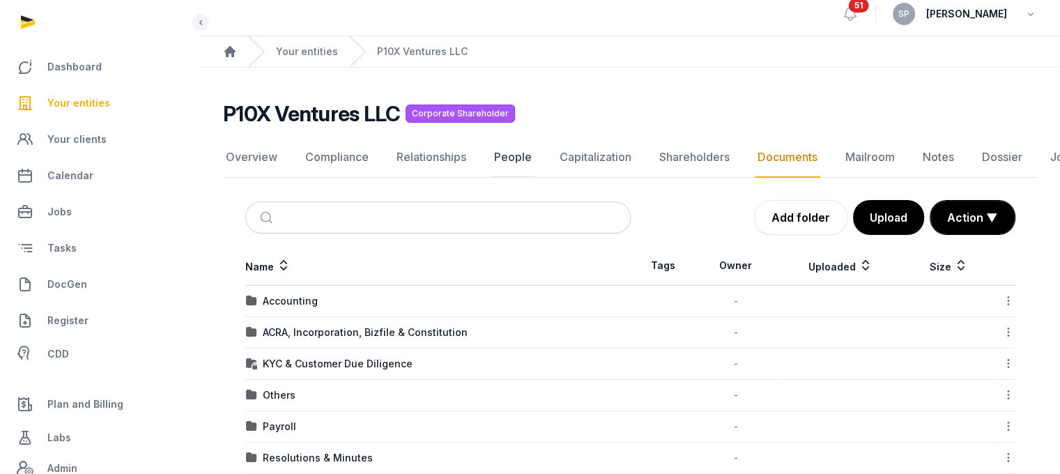
click at [513, 155] on link "People" at bounding box center [512, 157] width 43 height 40
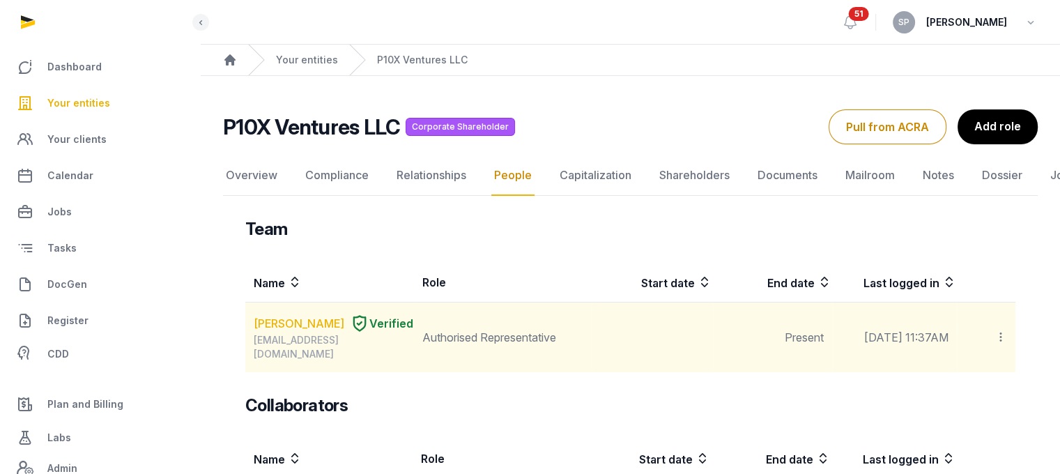
click at [281, 332] on link "[PERSON_NAME]" at bounding box center [299, 323] width 91 height 17
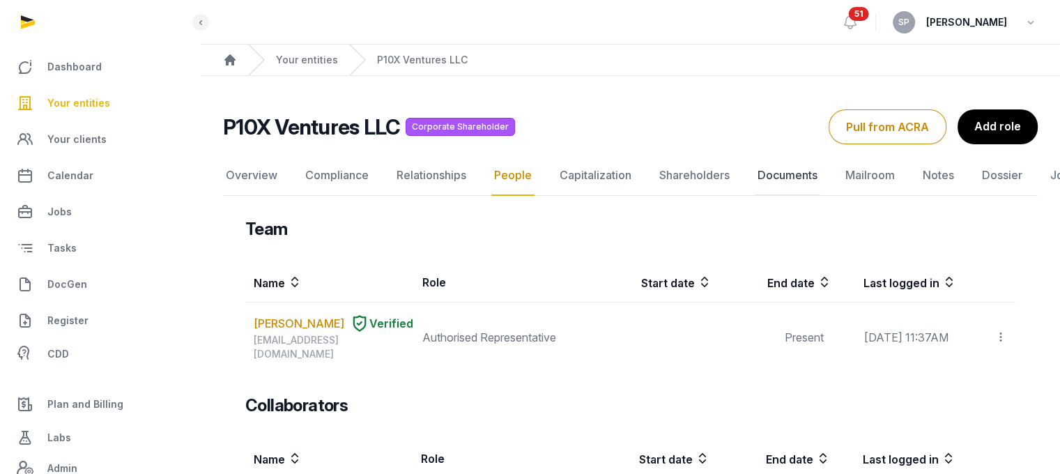
click at [789, 173] on link "Documents" at bounding box center [786, 175] width 65 height 40
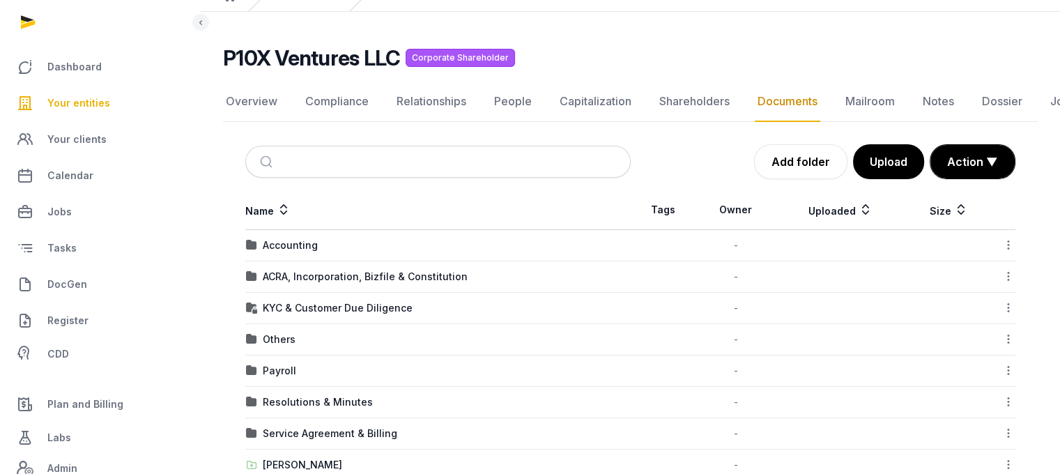
scroll to position [159, 0]
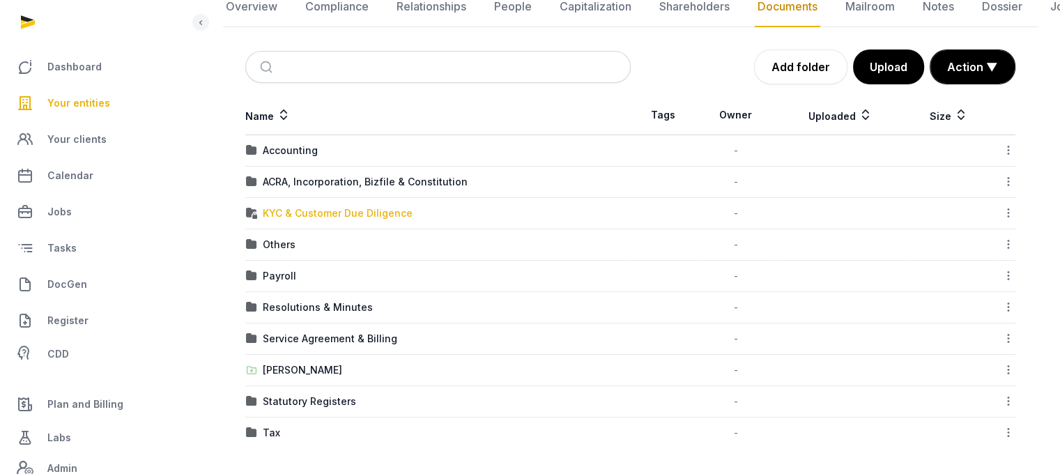
click at [332, 215] on div "KYC & Customer Due Diligence" at bounding box center [338, 213] width 150 height 14
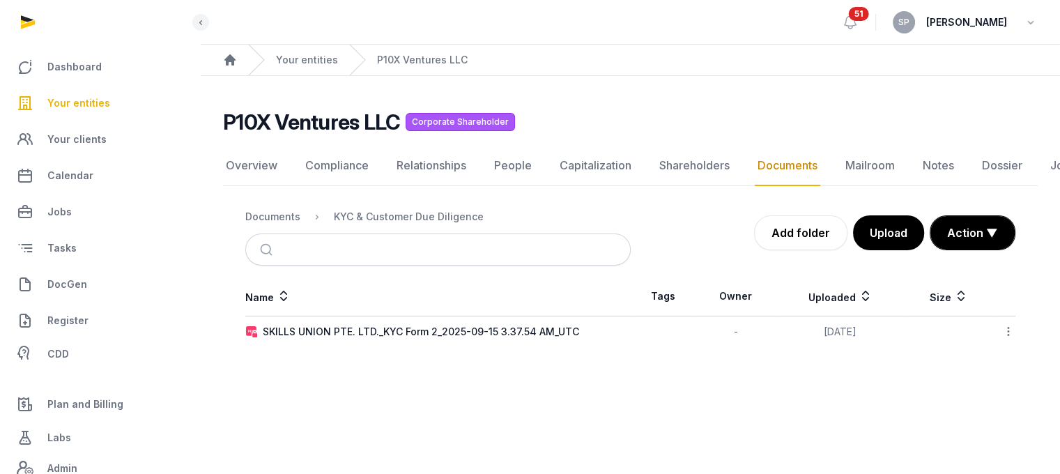
scroll to position [10, 0]
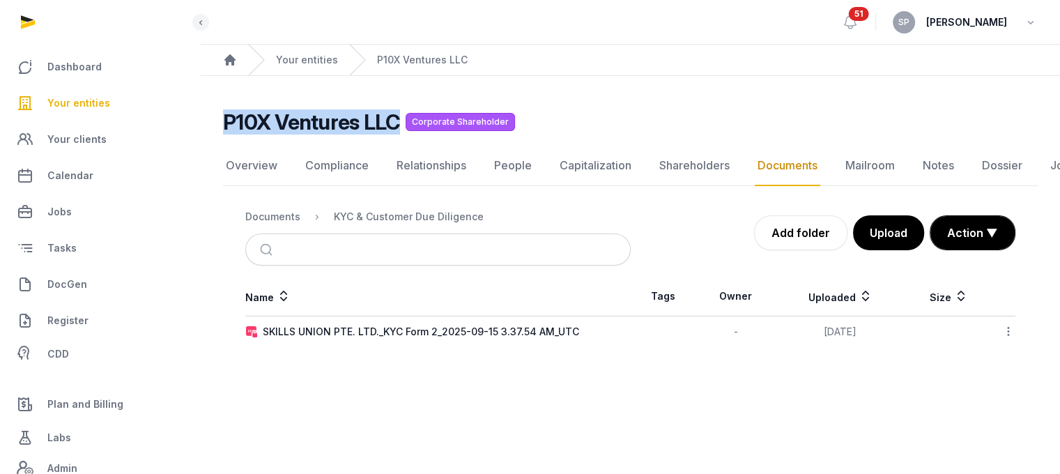
drag, startPoint x: 373, startPoint y: 112, endPoint x: 226, endPoint y: 110, distance: 147.0
click at [226, 110] on div "P10X Ventures LLC Corporate Shareholder" at bounding box center [624, 121] width 803 height 25
copy h2 "P10X Ventures LLC"
click at [271, 166] on link "Overview" at bounding box center [251, 166] width 57 height 40
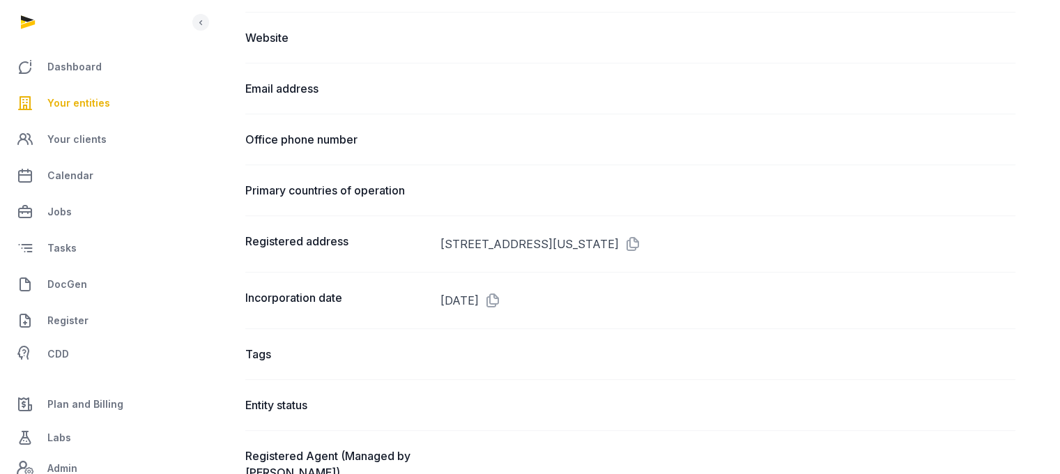
scroll to position [658, 0]
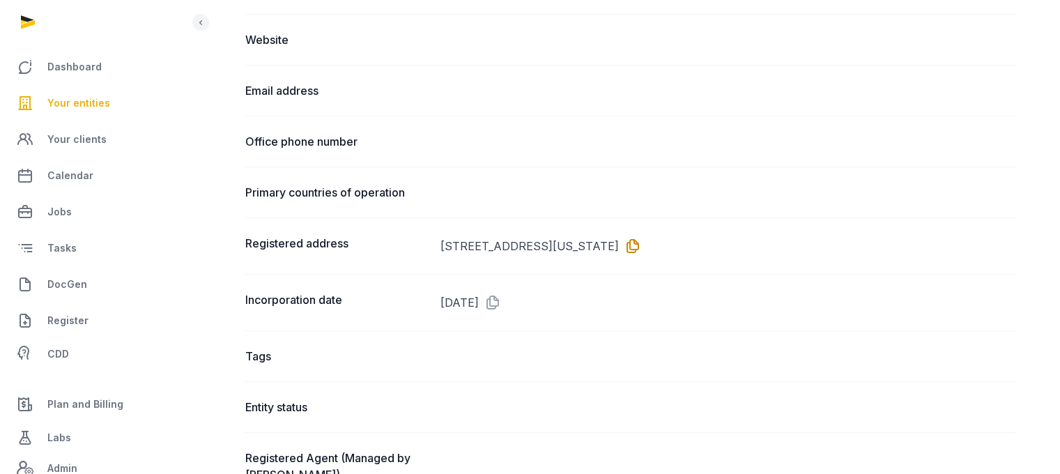
click at [641, 242] on icon at bounding box center [630, 246] width 22 height 22
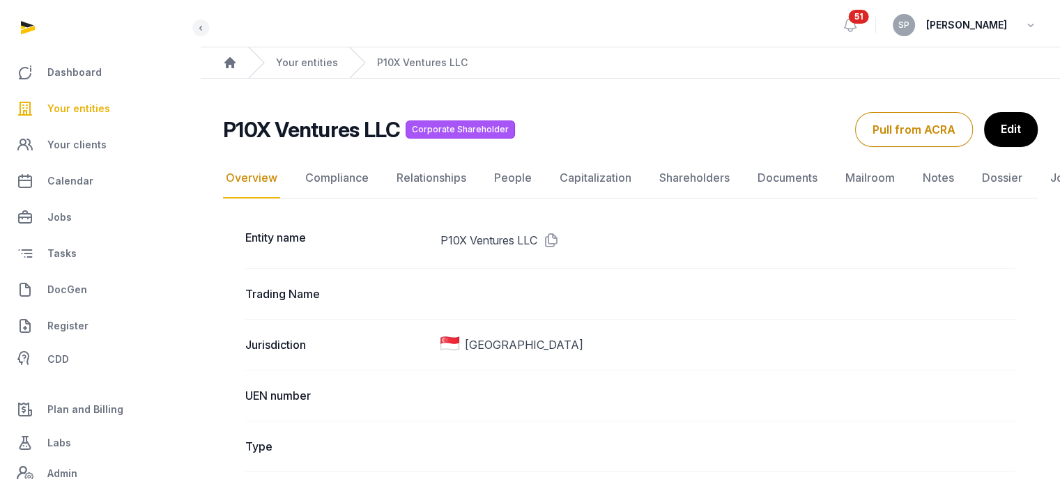
scroll to position [0, 0]
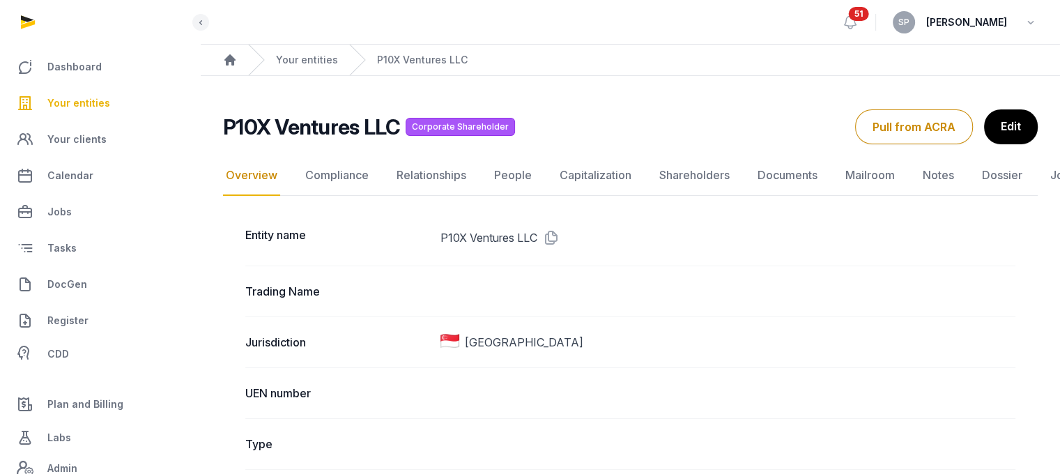
click at [111, 104] on link "Your entities" at bounding box center [100, 102] width 178 height 33
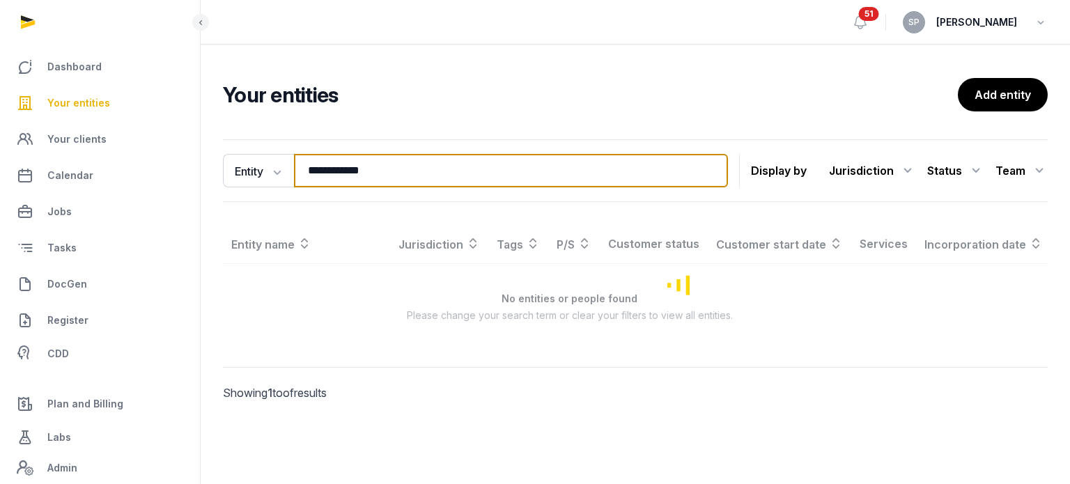
click at [380, 177] on input "**********" at bounding box center [511, 170] width 434 height 33
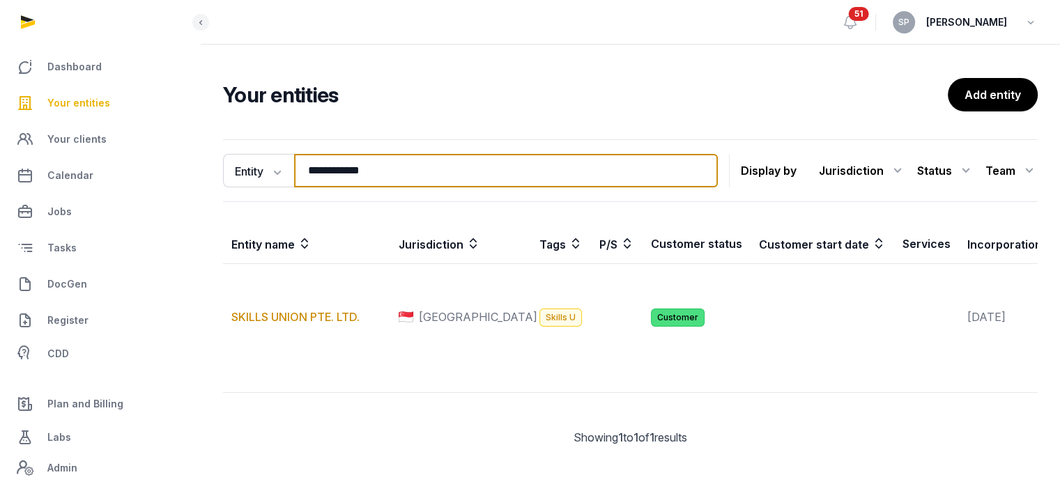
click at [380, 177] on input "**********" at bounding box center [506, 170] width 424 height 33
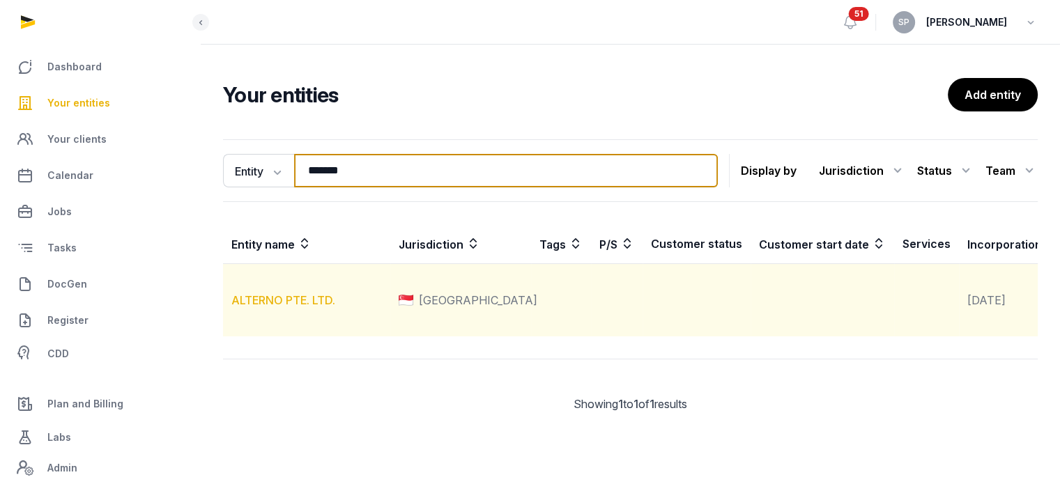
type input "*******"
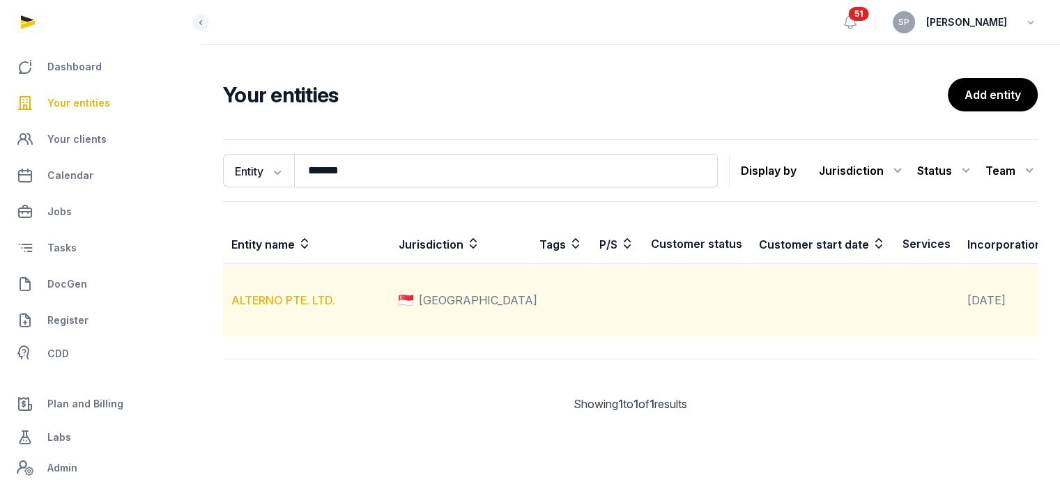
click at [306, 307] on link "ALTERNO PTE. LTD." at bounding box center [283, 300] width 104 height 14
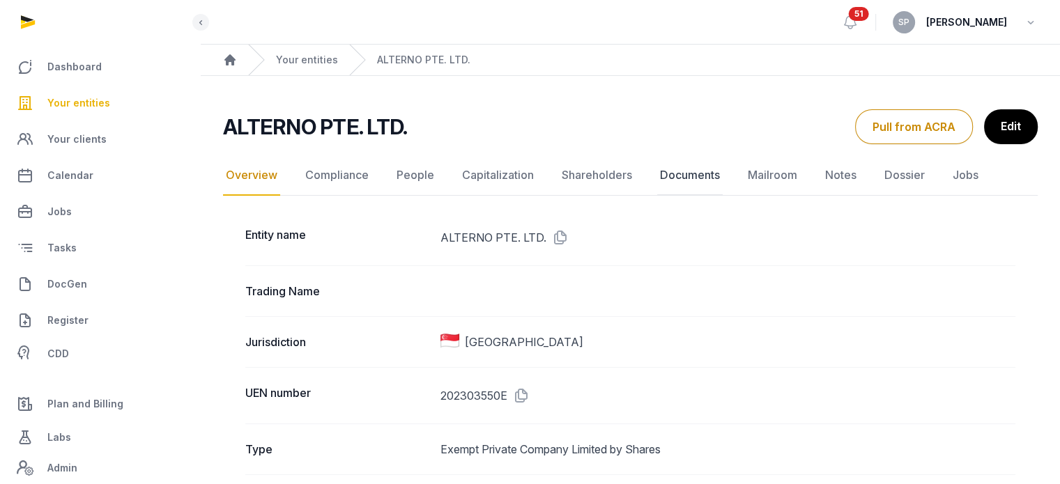
click at [677, 180] on link "Documents" at bounding box center [689, 175] width 65 height 40
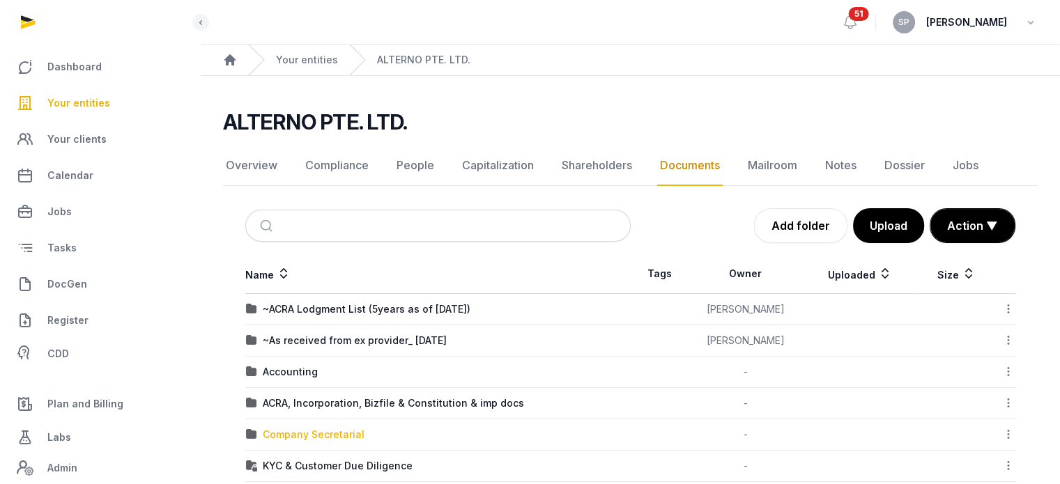
click at [285, 437] on div "Company Secretarial" at bounding box center [314, 435] width 102 height 14
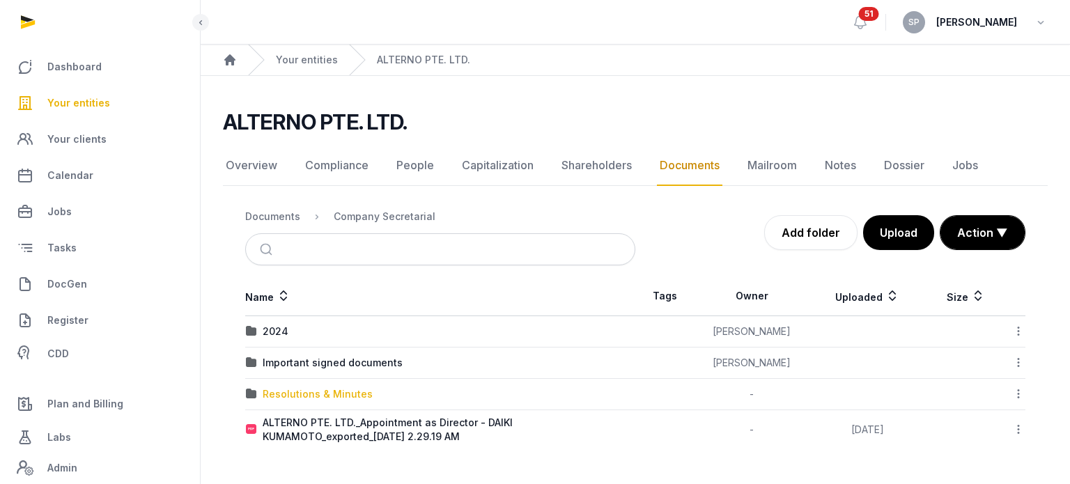
click at [329, 387] on div "Resolutions & Minutes" at bounding box center [318, 394] width 110 height 14
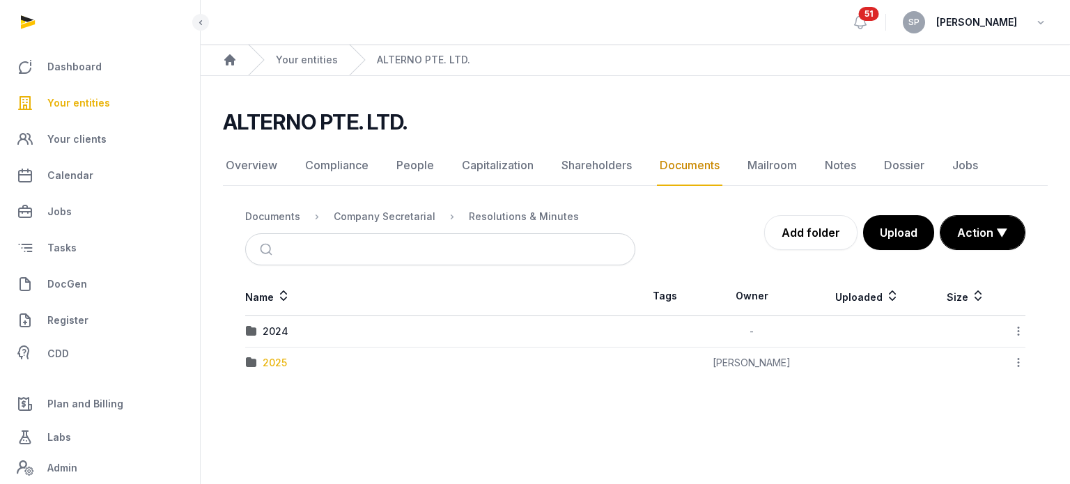
click at [270, 362] on div "2025" at bounding box center [275, 363] width 24 height 14
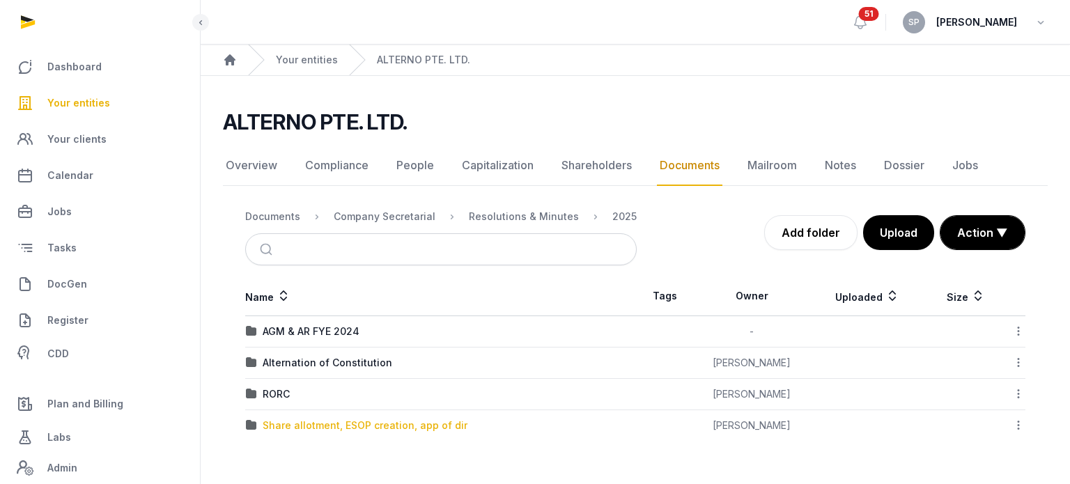
click at [295, 425] on div "Share allotment, ESOP creation, app of dir" at bounding box center [365, 426] width 205 height 14
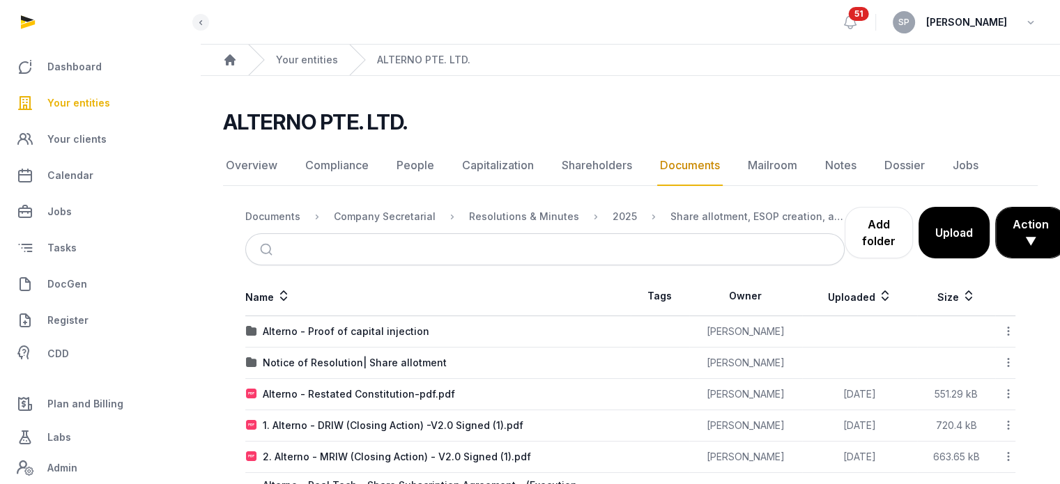
scroll to position [45, 0]
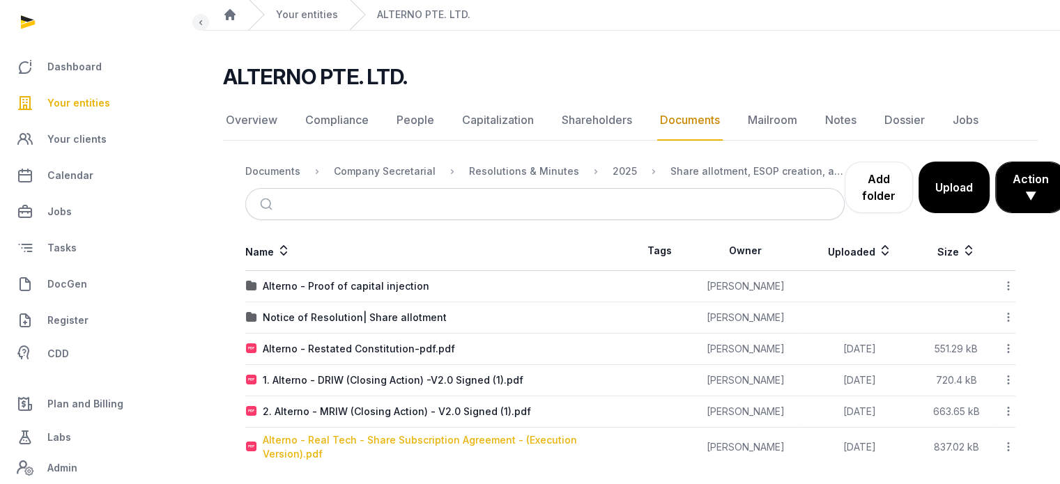
click at [385, 436] on div "Alterno - Real Tech - Share Subscription Agreement - (Execution Version).pdf" at bounding box center [446, 447] width 367 height 28
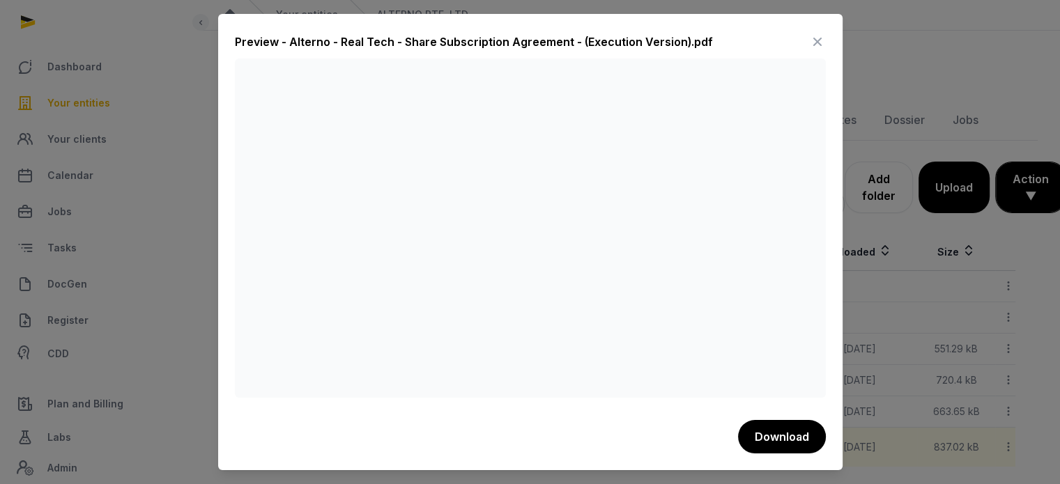
click at [809, 47] on icon at bounding box center [817, 42] width 17 height 22
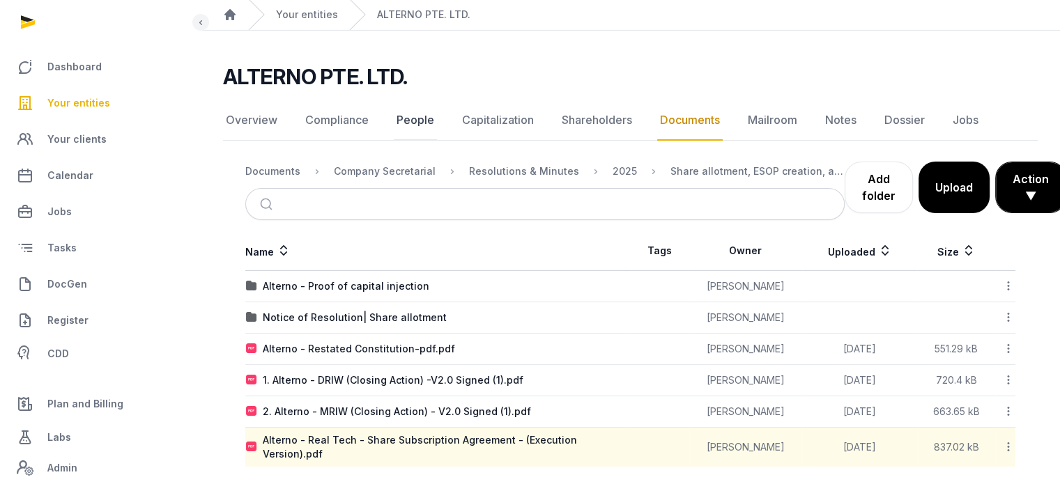
click at [421, 116] on link "People" at bounding box center [415, 120] width 43 height 40
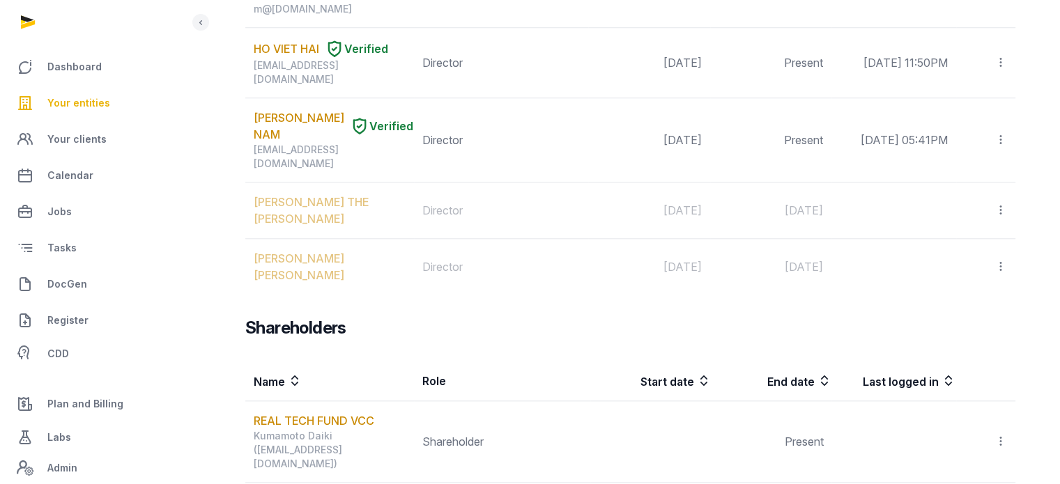
scroll to position [1442, 0]
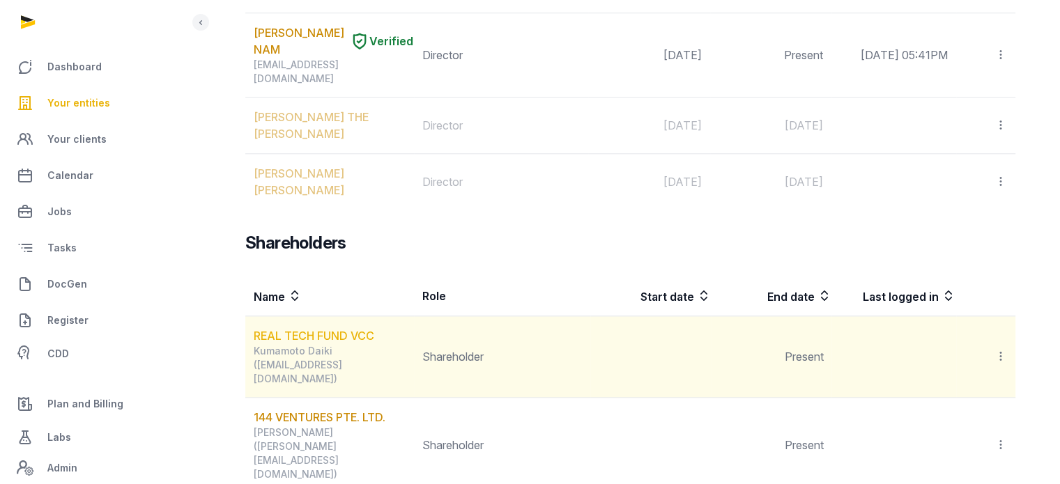
click at [320, 329] on link "REAL TECH FUND VCC" at bounding box center [314, 336] width 121 height 14
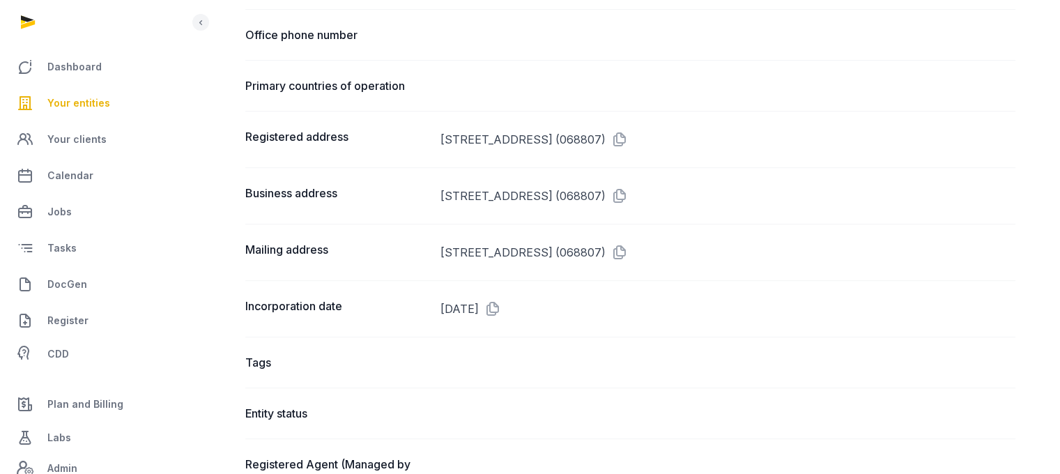
scroll to position [779, 0]
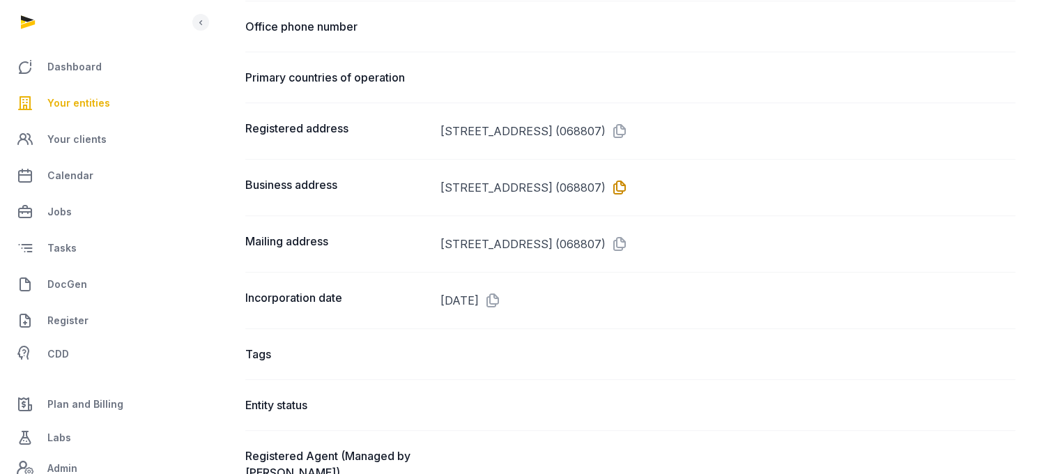
click at [628, 177] on icon at bounding box center [616, 187] width 22 height 22
click at [119, 102] on link "Your entities" at bounding box center [100, 102] width 178 height 33
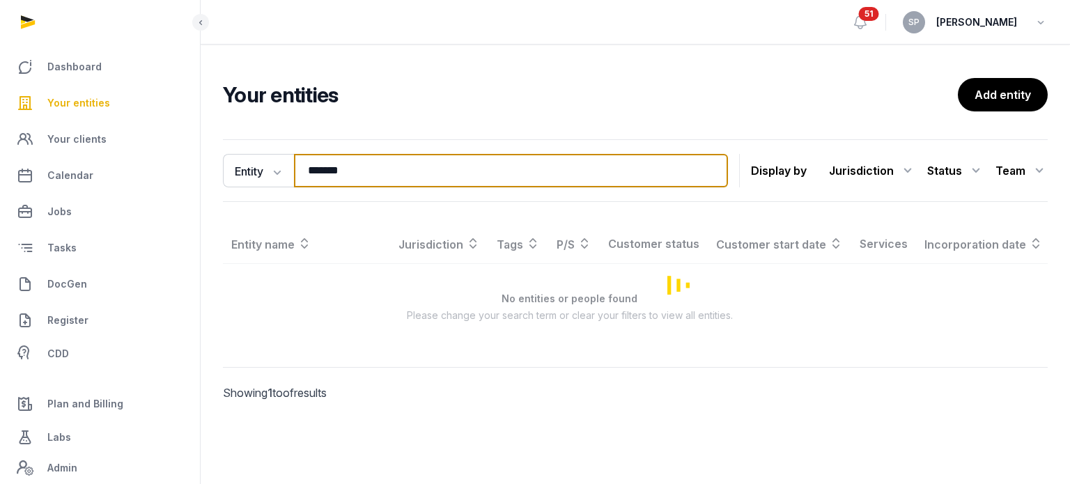
click at [372, 178] on input "*******" at bounding box center [511, 170] width 434 height 33
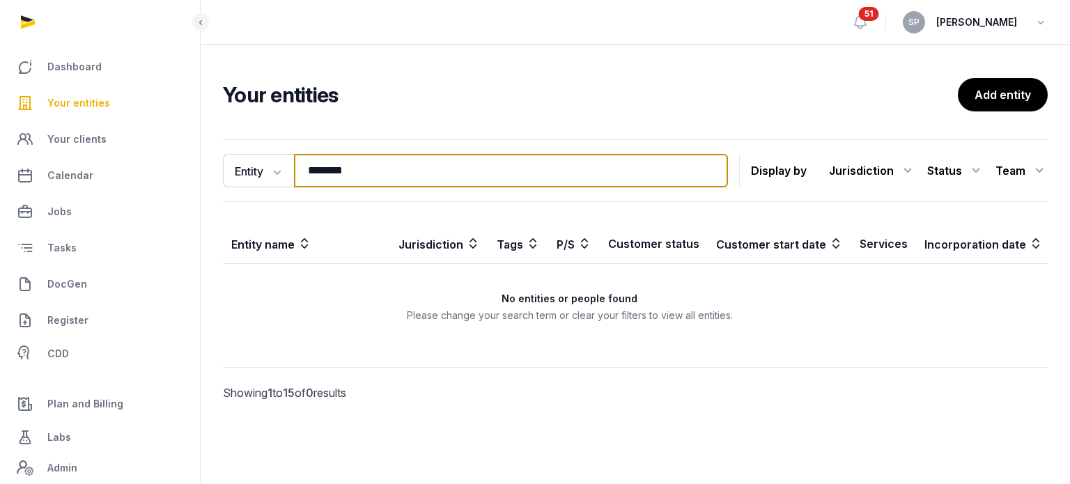
click at [372, 178] on input "********" at bounding box center [511, 170] width 434 height 33
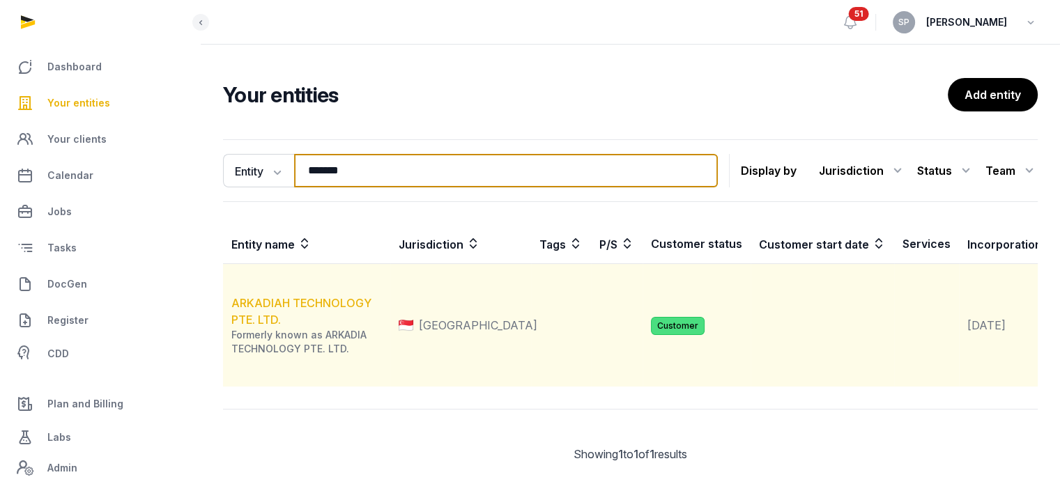
type input "*******"
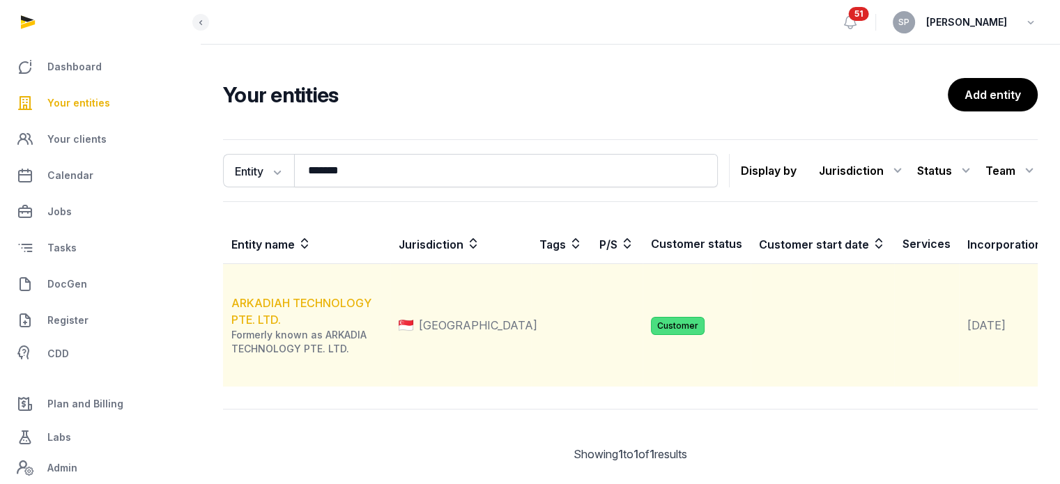
click at [295, 327] on link "ARKADIAH TECHNOLOGY PTE. LTD." at bounding box center [301, 311] width 140 height 31
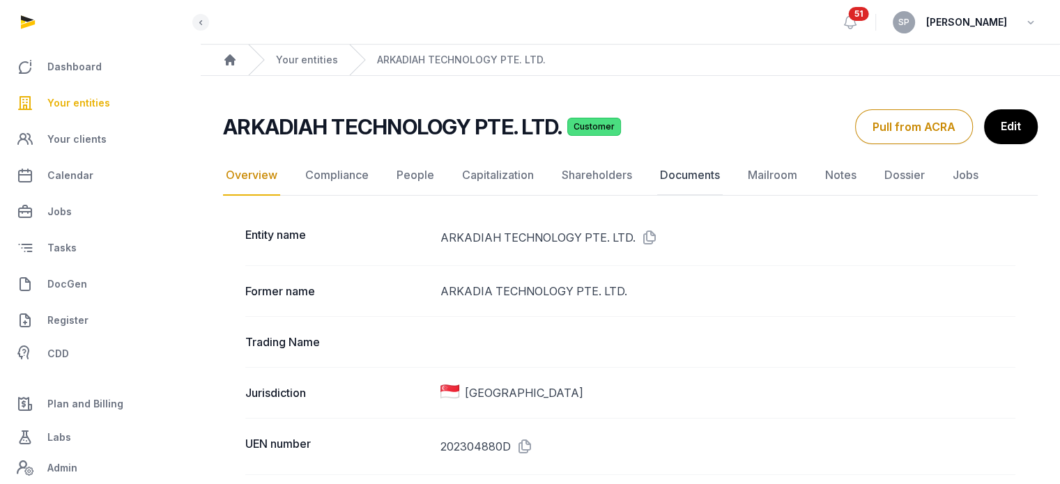
click at [675, 178] on link "Documents" at bounding box center [689, 175] width 65 height 40
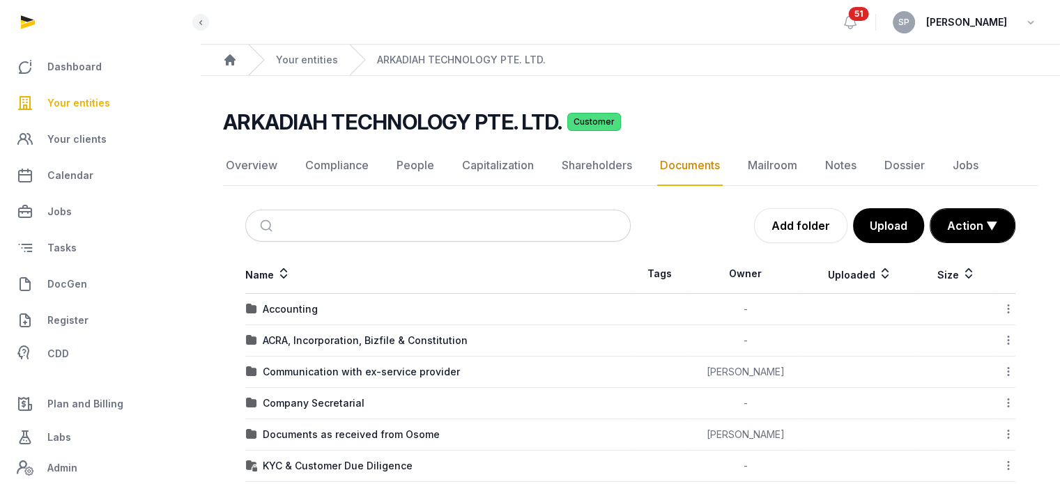
scroll to position [185, 0]
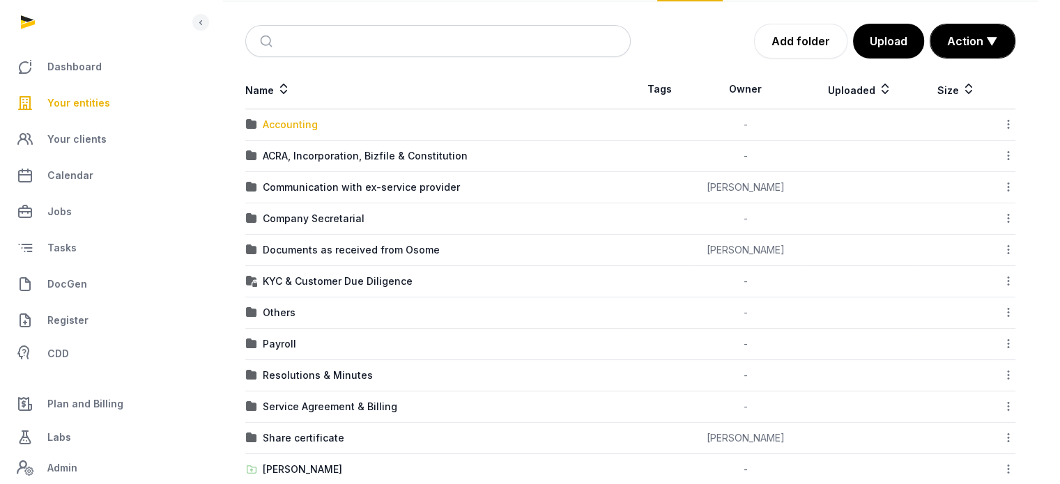
click at [303, 125] on div "Accounting" at bounding box center [290, 125] width 55 height 14
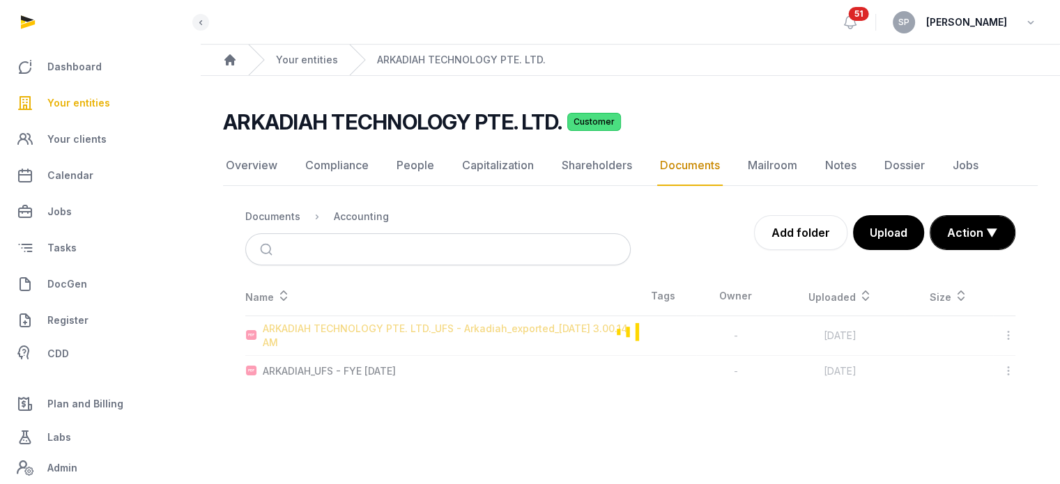
scroll to position [0, 0]
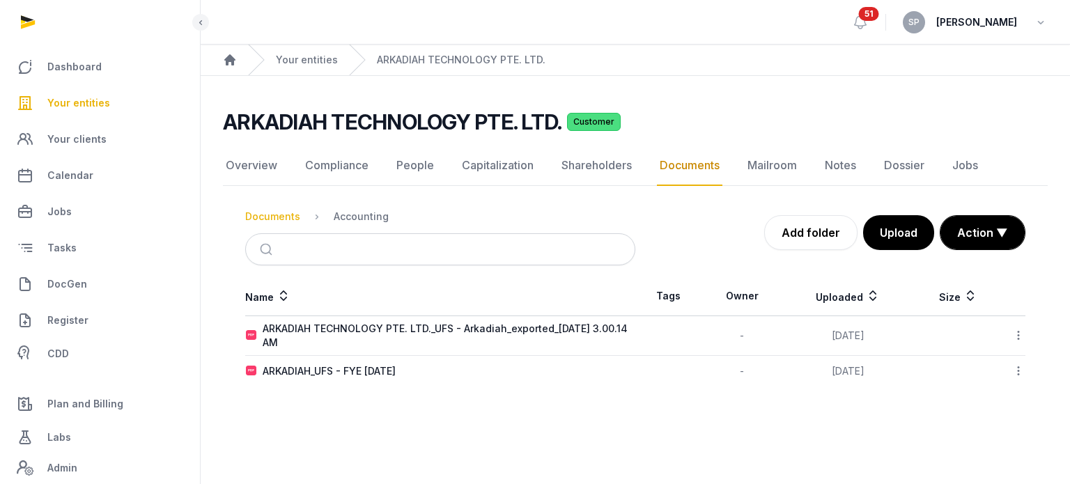
click at [275, 221] on div "Documents" at bounding box center [272, 217] width 55 height 14
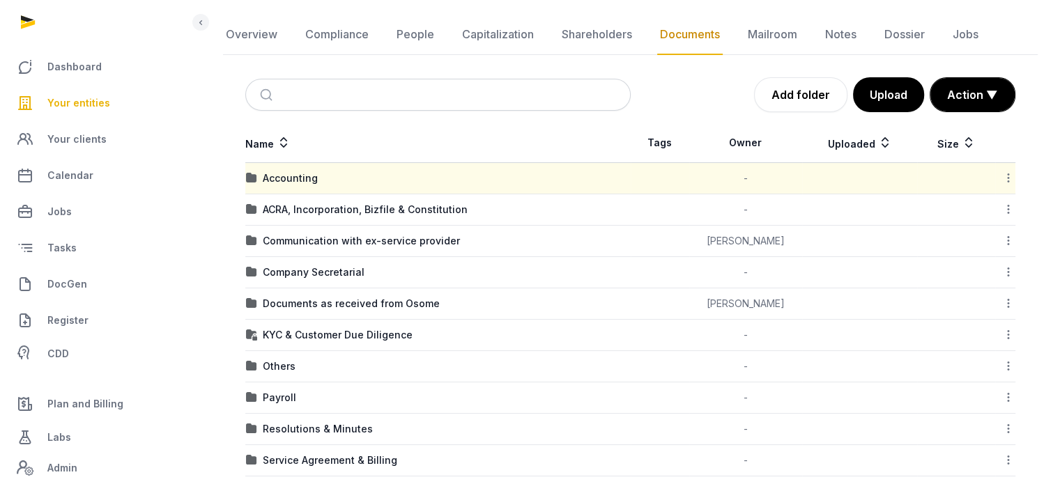
scroll to position [127, 0]
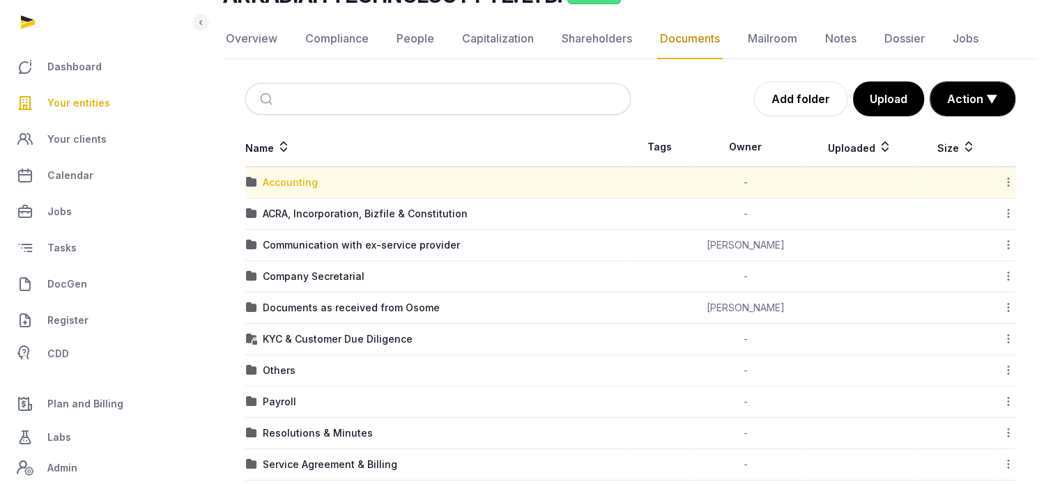
click at [300, 178] on div "Accounting" at bounding box center [290, 183] width 55 height 14
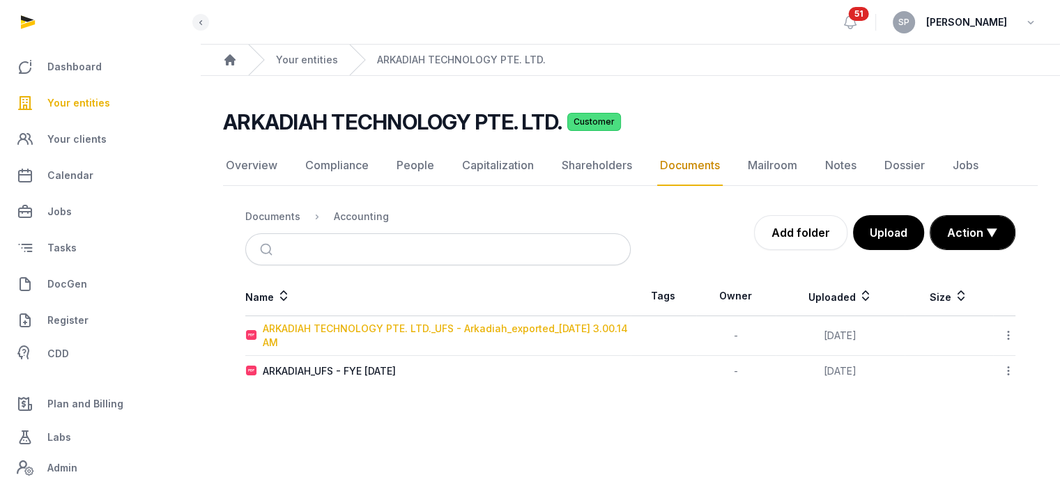
scroll to position [0, 0]
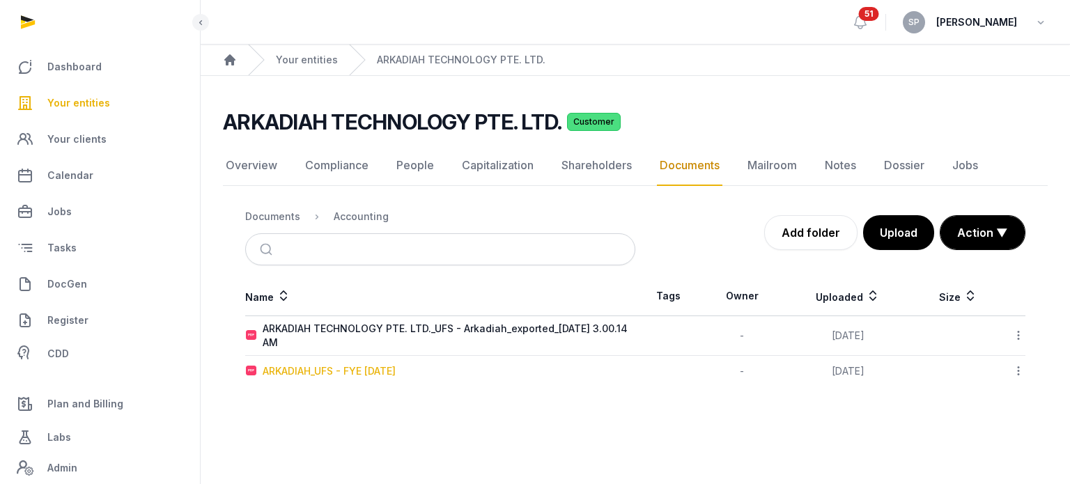
click at [367, 370] on div "ARKADIAH_UFS - FYE [DATE]" at bounding box center [329, 371] width 133 height 14
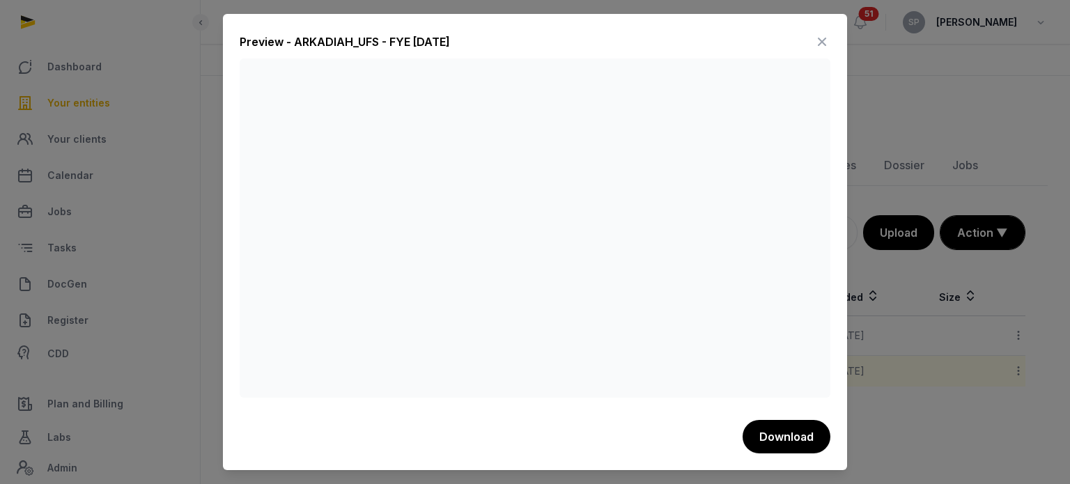
click at [820, 38] on icon at bounding box center [822, 42] width 17 height 22
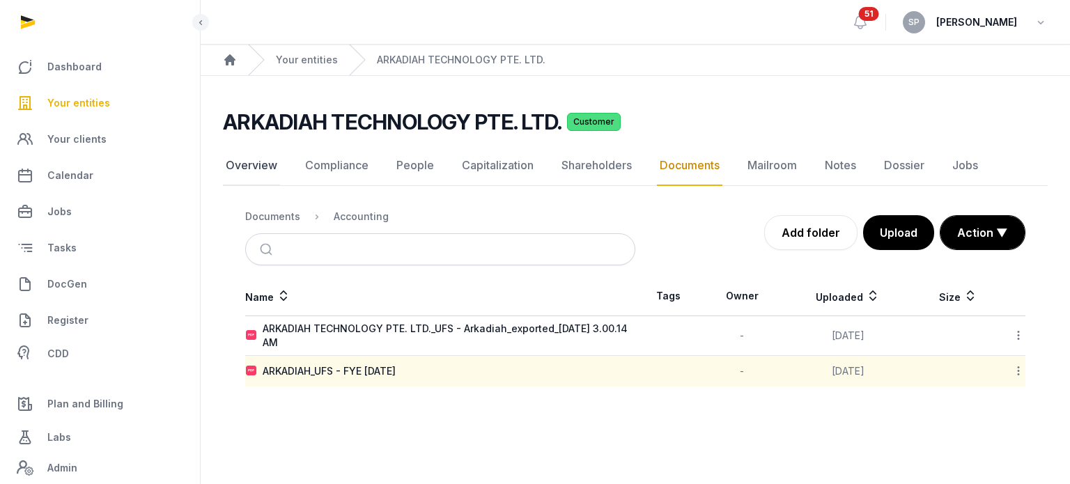
click at [266, 168] on link "Overview" at bounding box center [251, 166] width 57 height 40
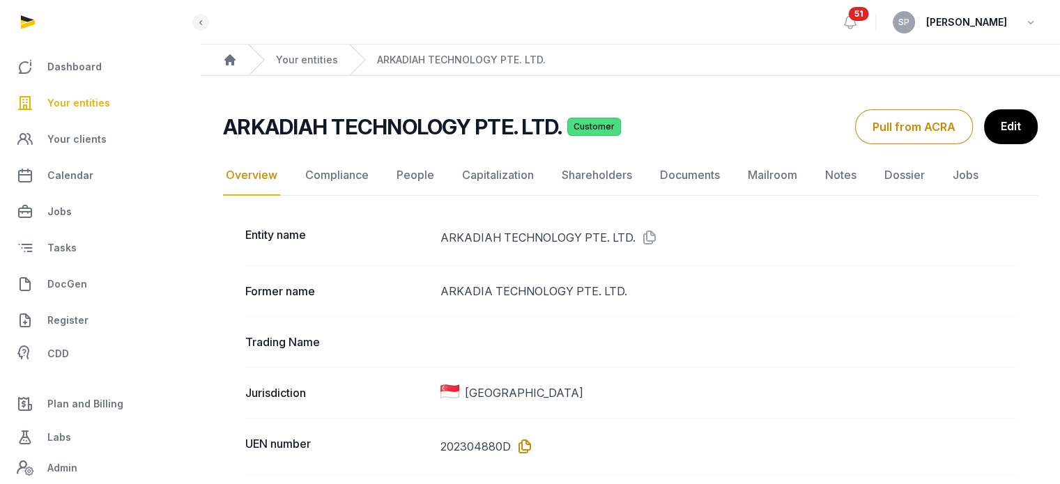
click at [526, 445] on icon at bounding box center [522, 446] width 22 height 22
